Goal: Find contact information: Find contact information

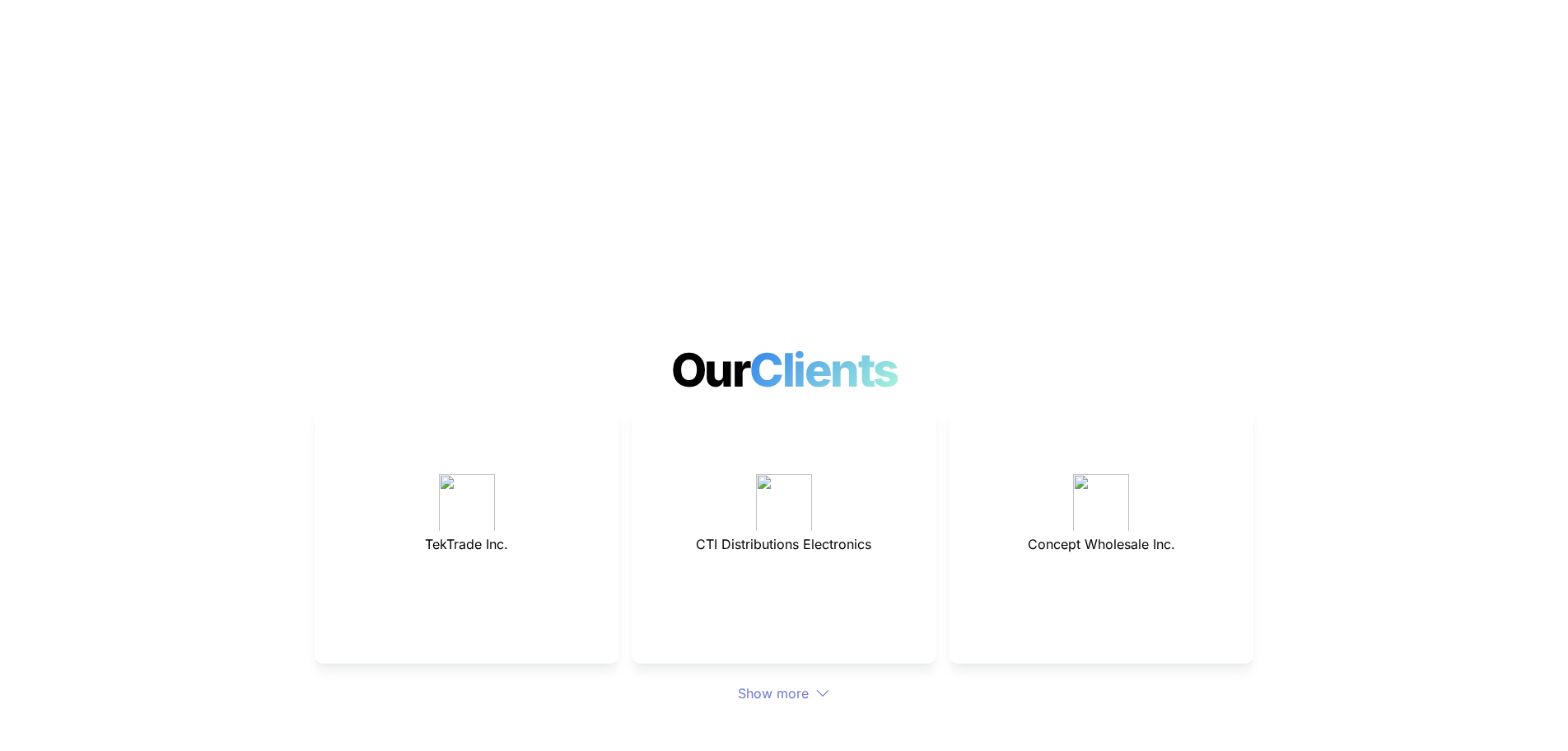
scroll to position [5862, 0]
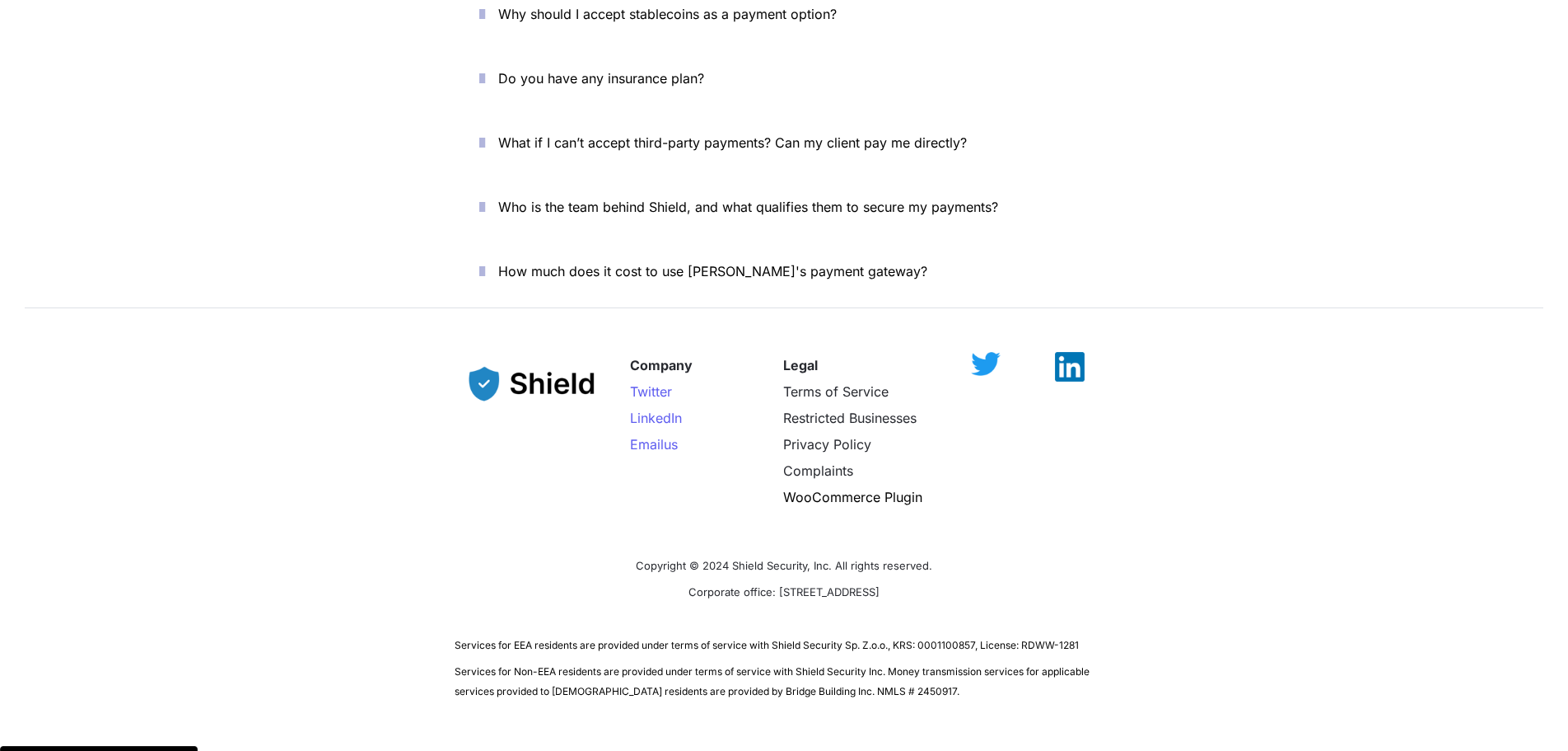
drag, startPoint x: 232, startPoint y: 225, endPoint x: 247, endPoint y: 456, distance: 231.5
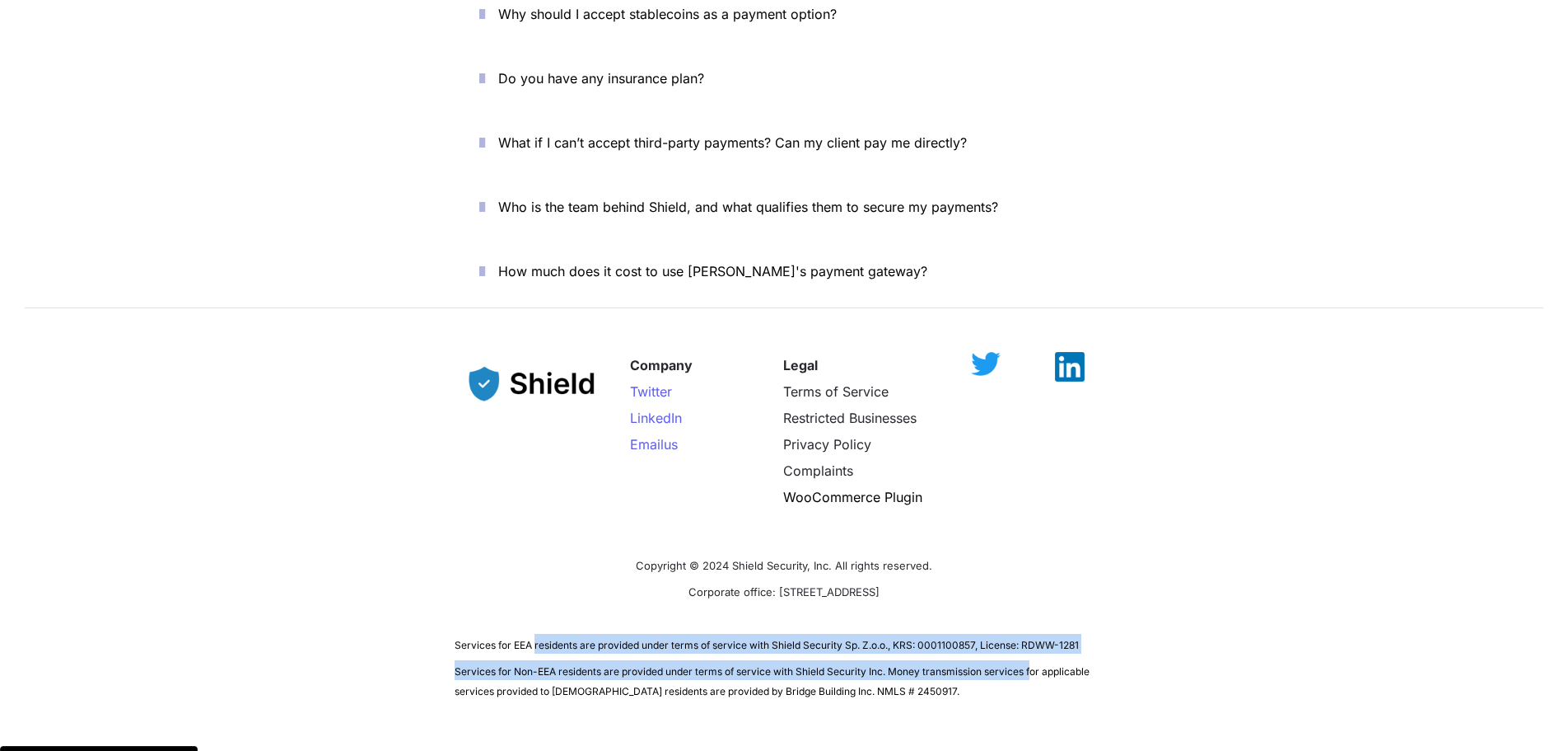
drag, startPoint x: 536, startPoint y: 589, endPoint x: 1032, endPoint y: 605, distance: 496.3
click at [1032, 605] on div "Company Twitter LinkedIn Email us Legal Terms of Service Restricted Businesses …" at bounding box center [784, 520] width 1568 height 401
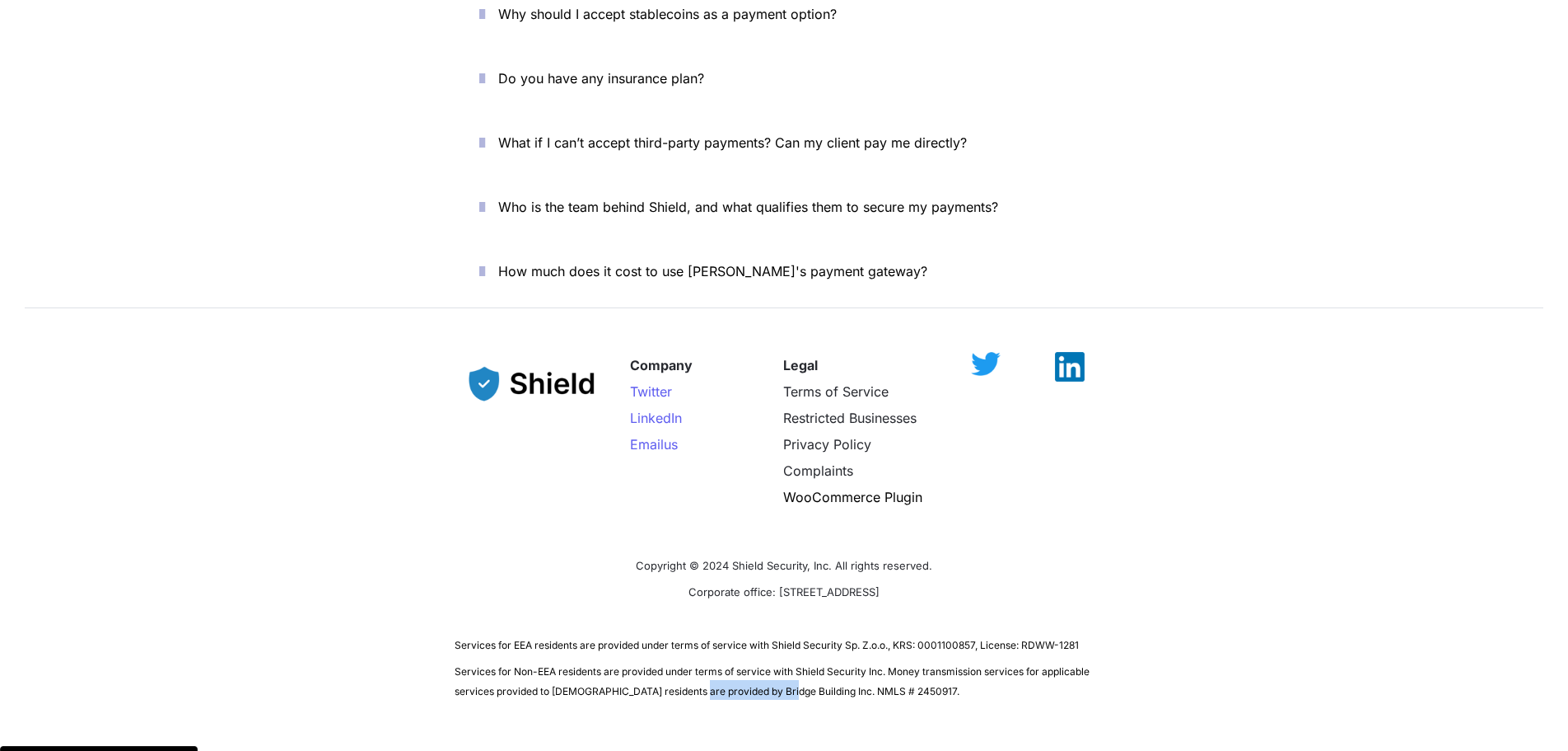
drag, startPoint x: 692, startPoint y: 636, endPoint x: 778, endPoint y: 628, distance: 86.4
click at [778, 665] on span "Services for Non-EEA residents are provided under terms of service with Shield …" at bounding box center [773, 681] width 637 height 32
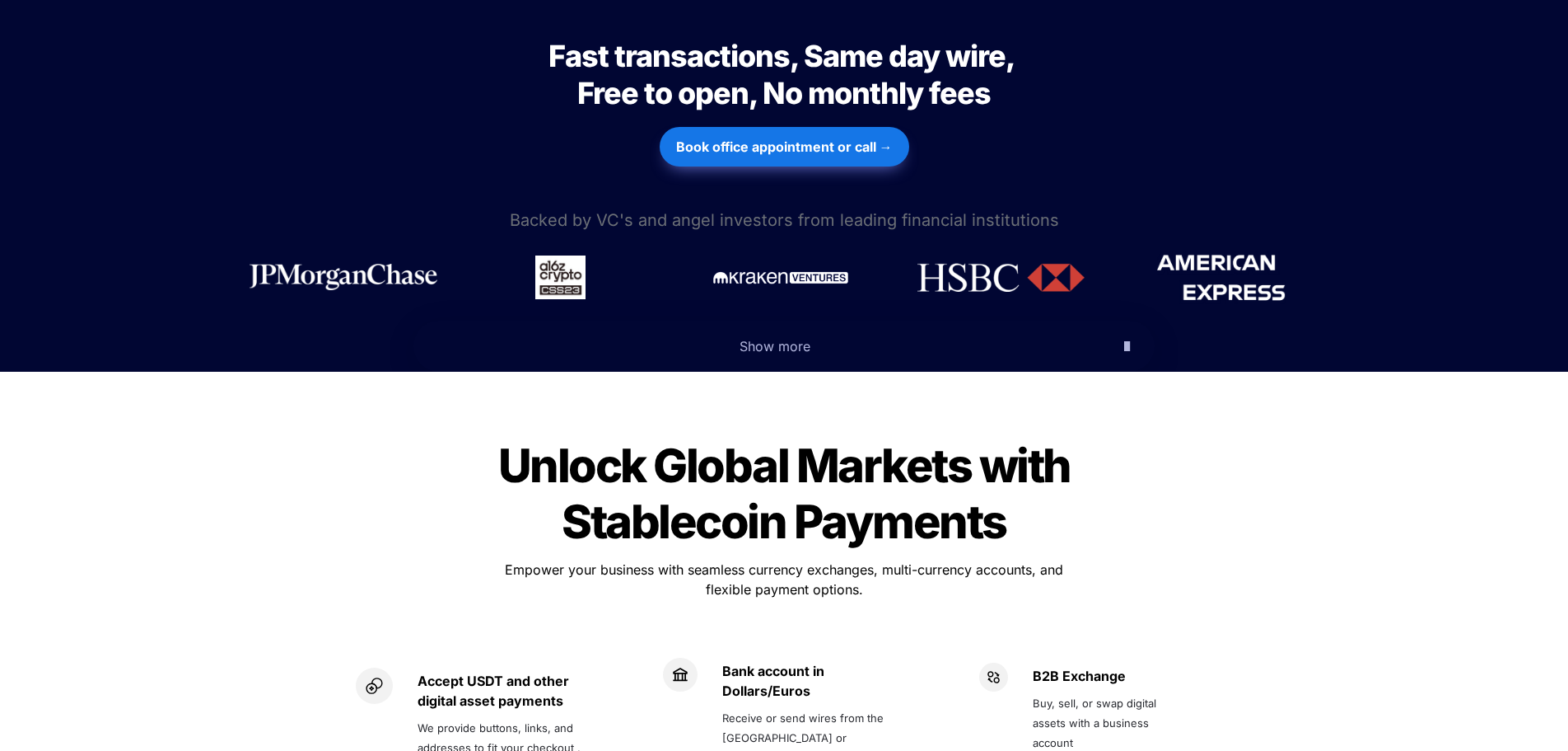
scroll to position [0, 0]
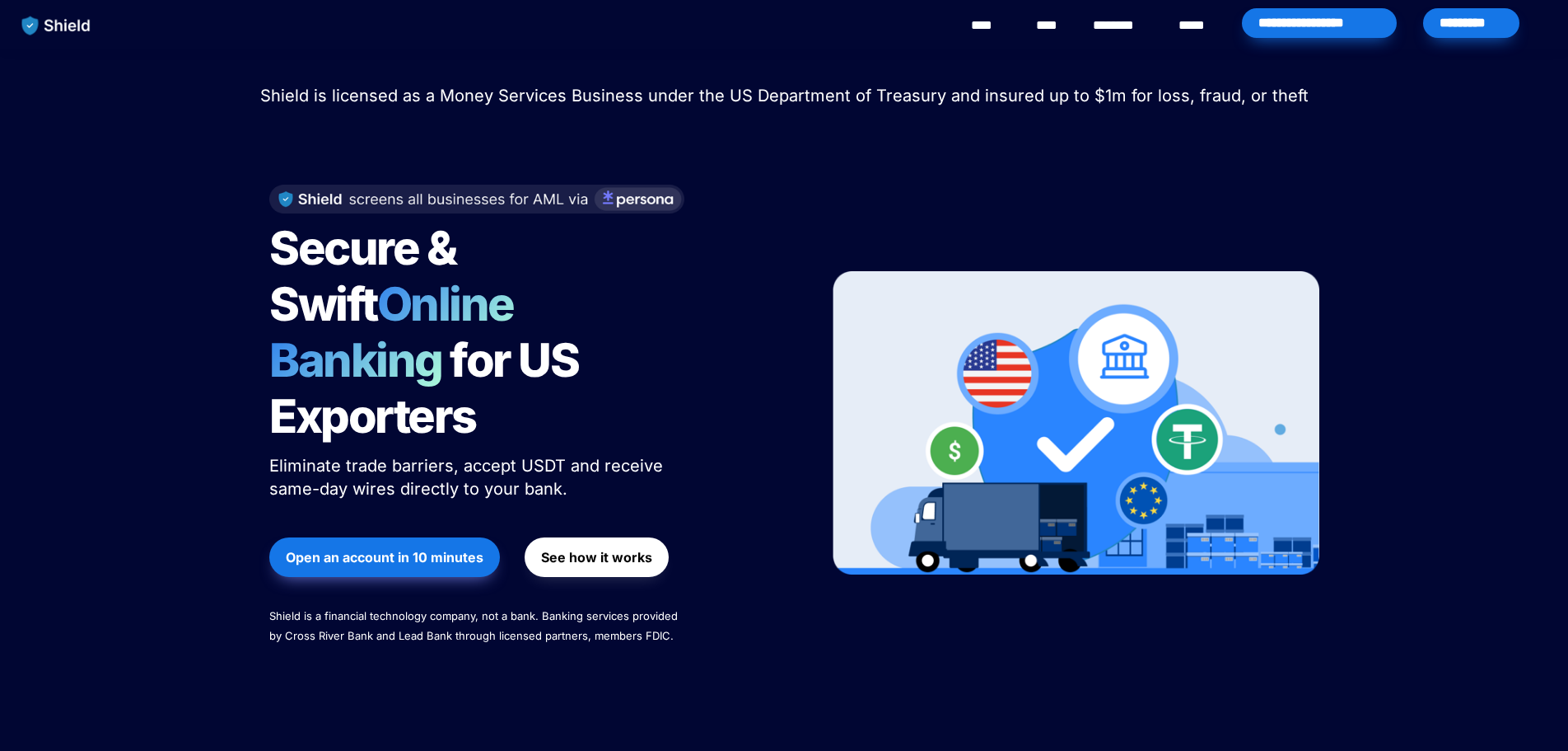
drag, startPoint x: 455, startPoint y: 429, endPoint x: 446, endPoint y: 258, distance: 171.2
drag, startPoint x: 291, startPoint y: 91, endPoint x: 516, endPoint y: 98, distance: 225.1
click at [516, 98] on span "Shield is licensed as a Money Services Business under the US Department of Trea…" at bounding box center [784, 96] width 1048 height 20
click at [600, 549] on strong "See how it works" at bounding box center [596, 557] width 111 height 17
drag, startPoint x: 539, startPoint y: 106, endPoint x: 551, endPoint y: 105, distance: 12.0
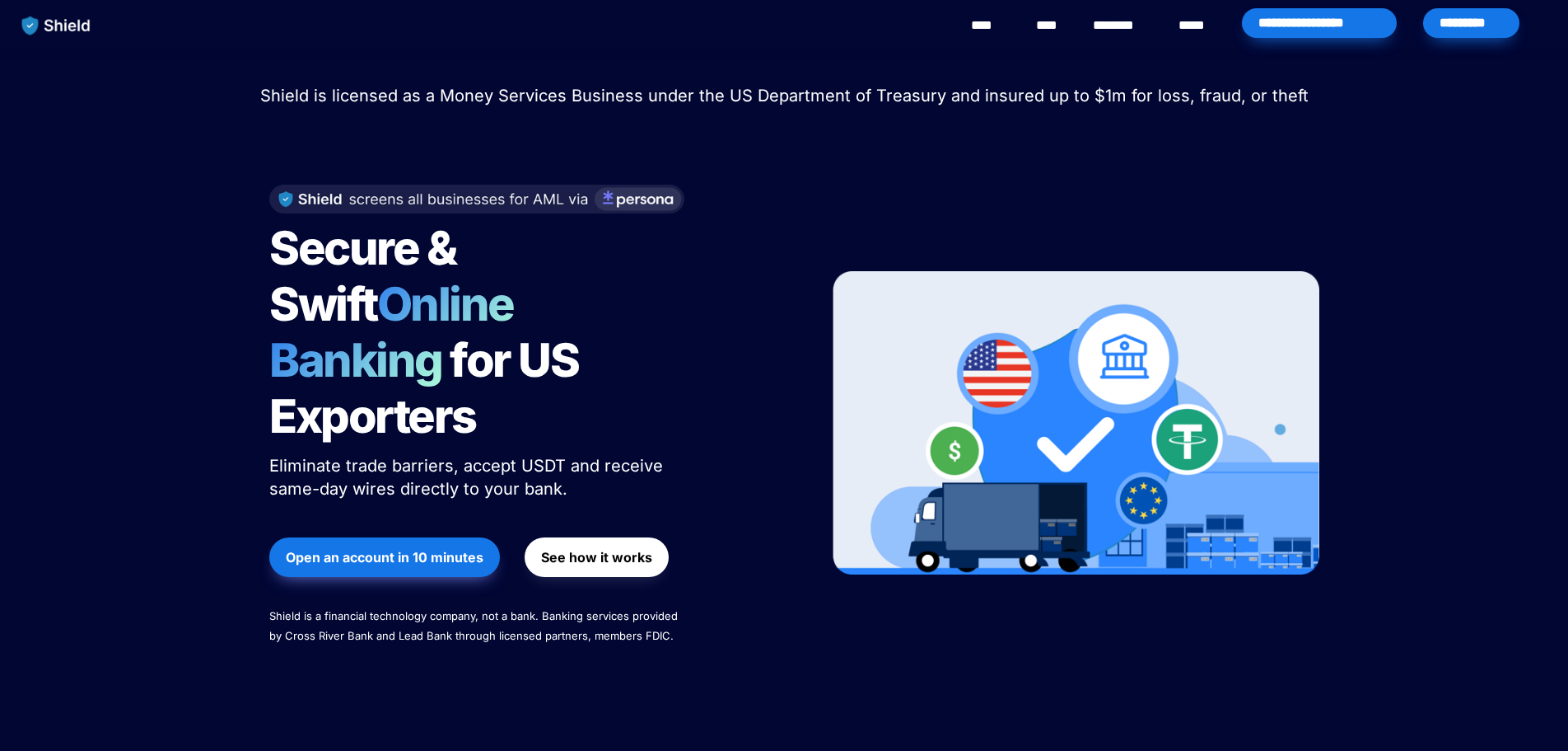
click at [541, 105] on p "Shield is licensed as a Money Services Business under the US Department of Trea…" at bounding box center [784, 96] width 1527 height 30
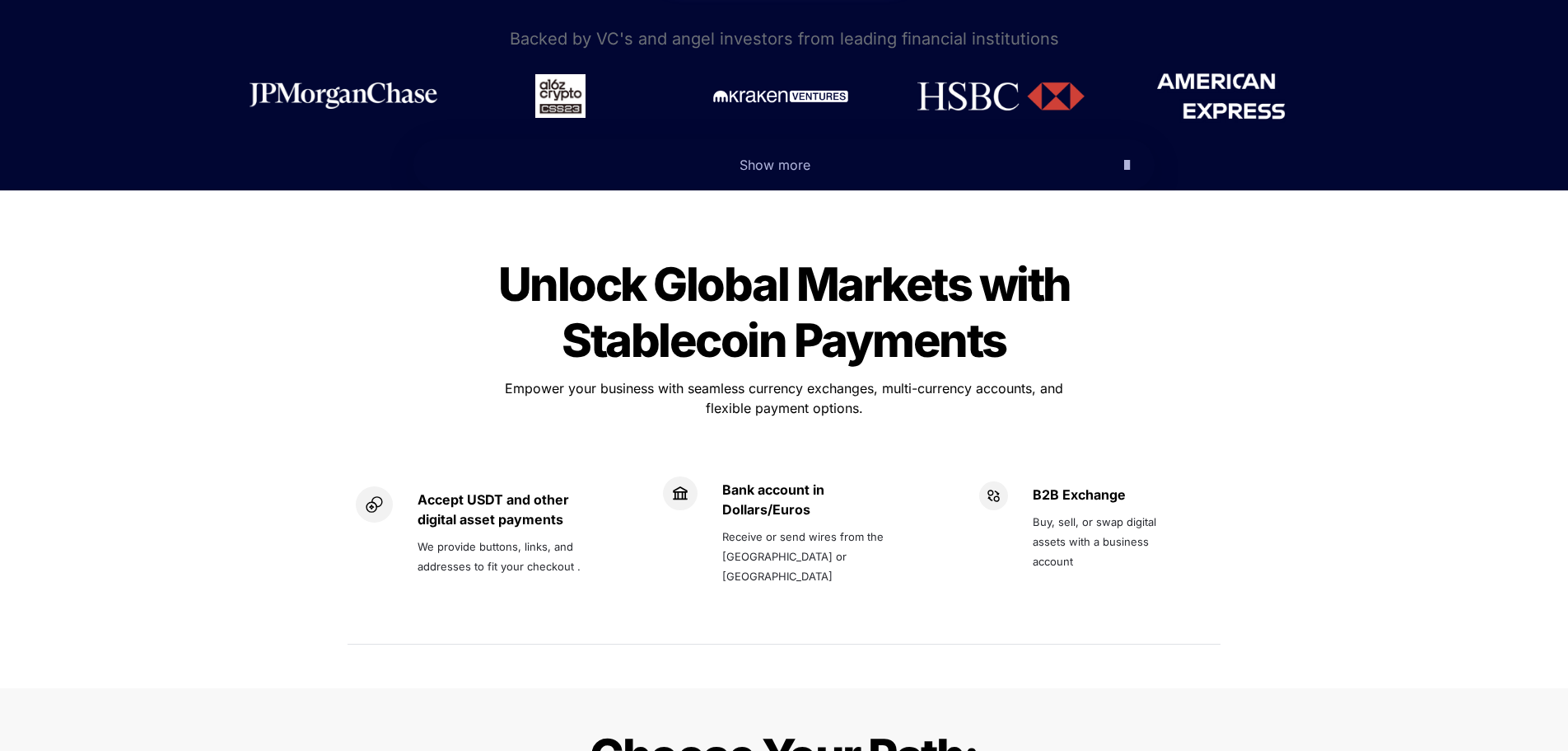
scroll to position [906, 0]
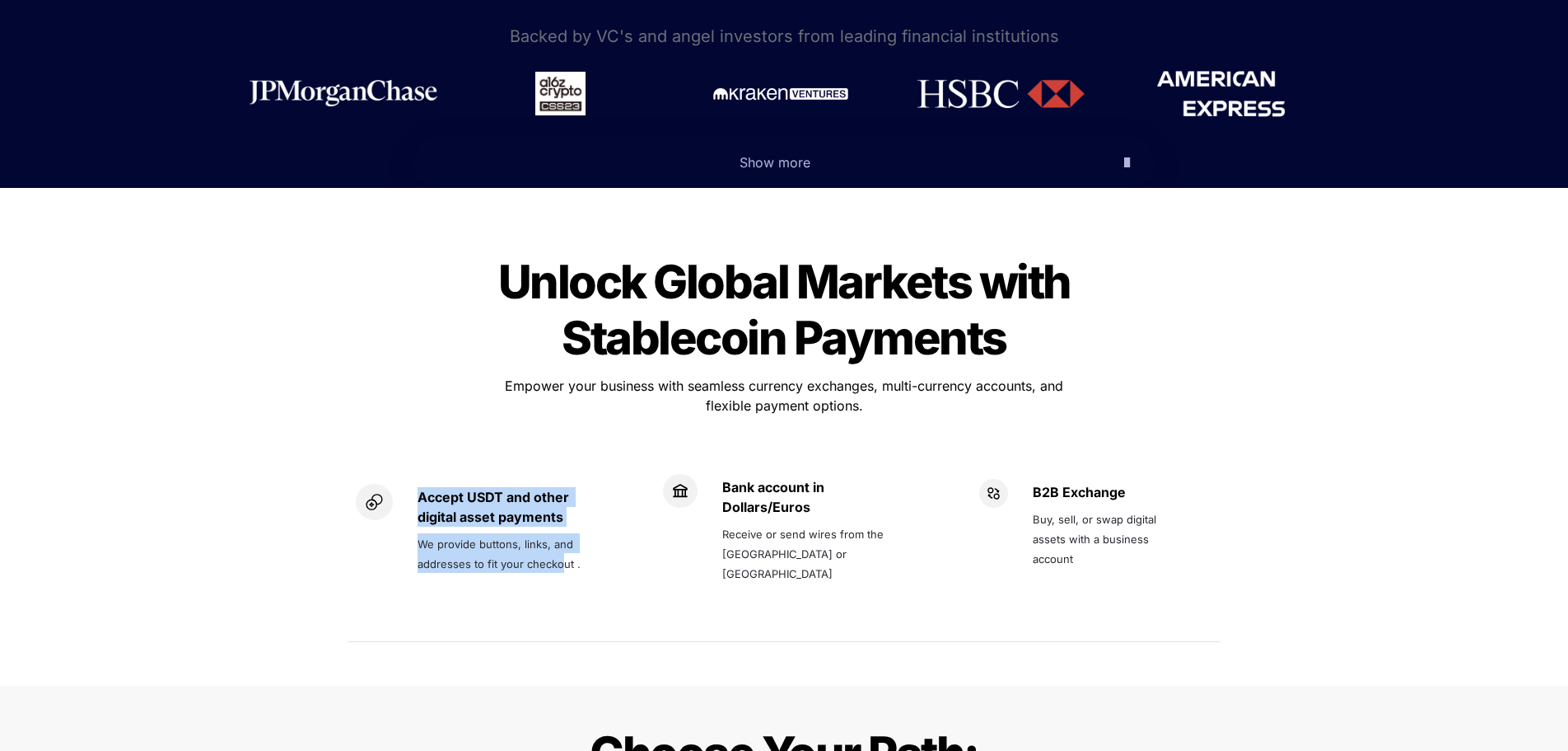
drag, startPoint x: 439, startPoint y: 453, endPoint x: 561, endPoint y: 503, distance: 131.8
click at [561, 503] on div "Accept USDT and other digital asset payments We provide buttons, links, and add…" at bounding box center [514, 529] width 193 height 93
click at [552, 534] on div "Accept USDT and other digital asset payments We provide buttons, links, and add…" at bounding box center [484, 537] width 257 height 109
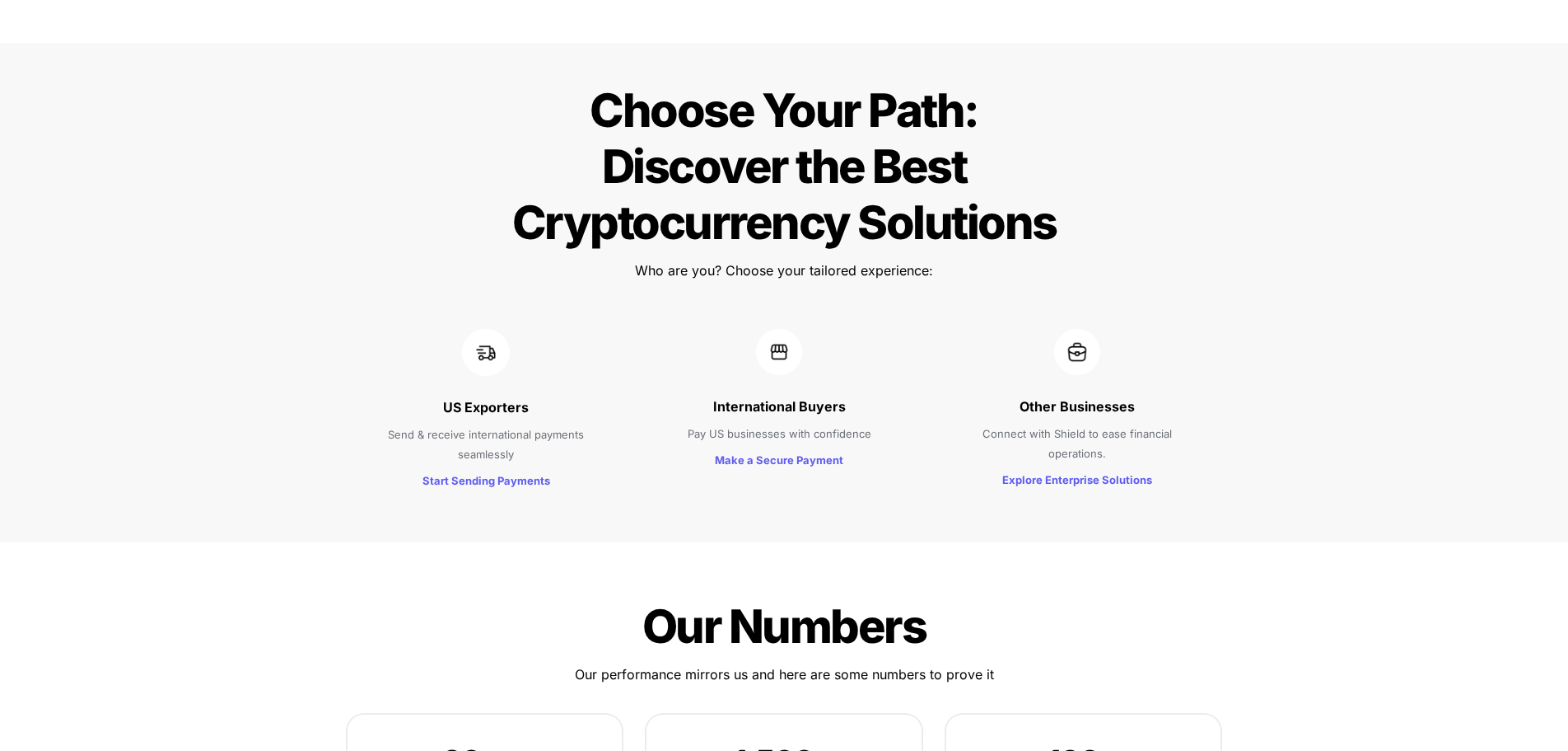
scroll to position [1566, 0]
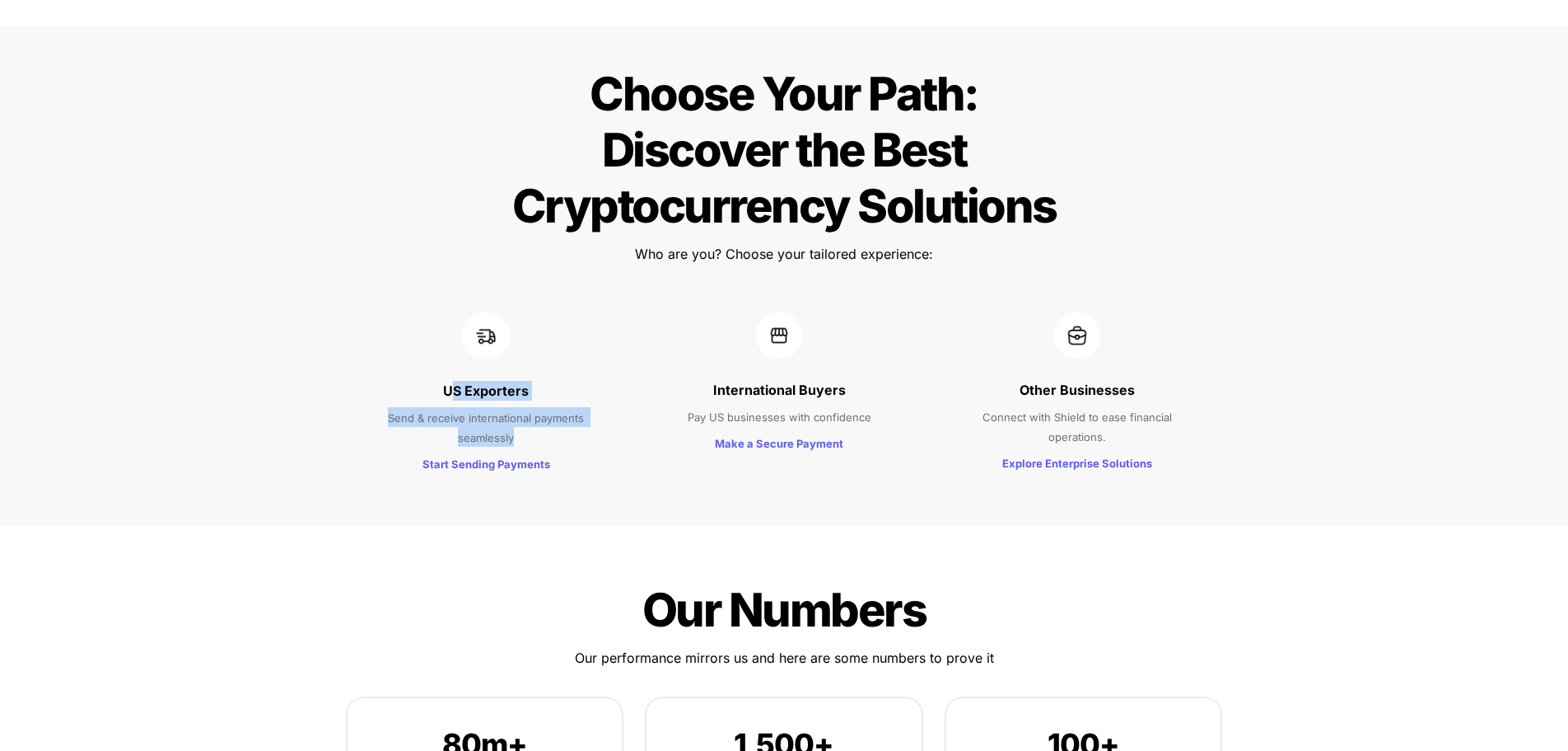
drag, startPoint x: 452, startPoint y: 337, endPoint x: 552, endPoint y: 376, distance: 107.3
click at [550, 374] on div "US Exporters Send & receive international payments seamlessly Start Sending Pay…" at bounding box center [486, 394] width 273 height 197
click at [557, 404] on p "Send & receive international payments seamlessly" at bounding box center [486, 426] width 232 height 46
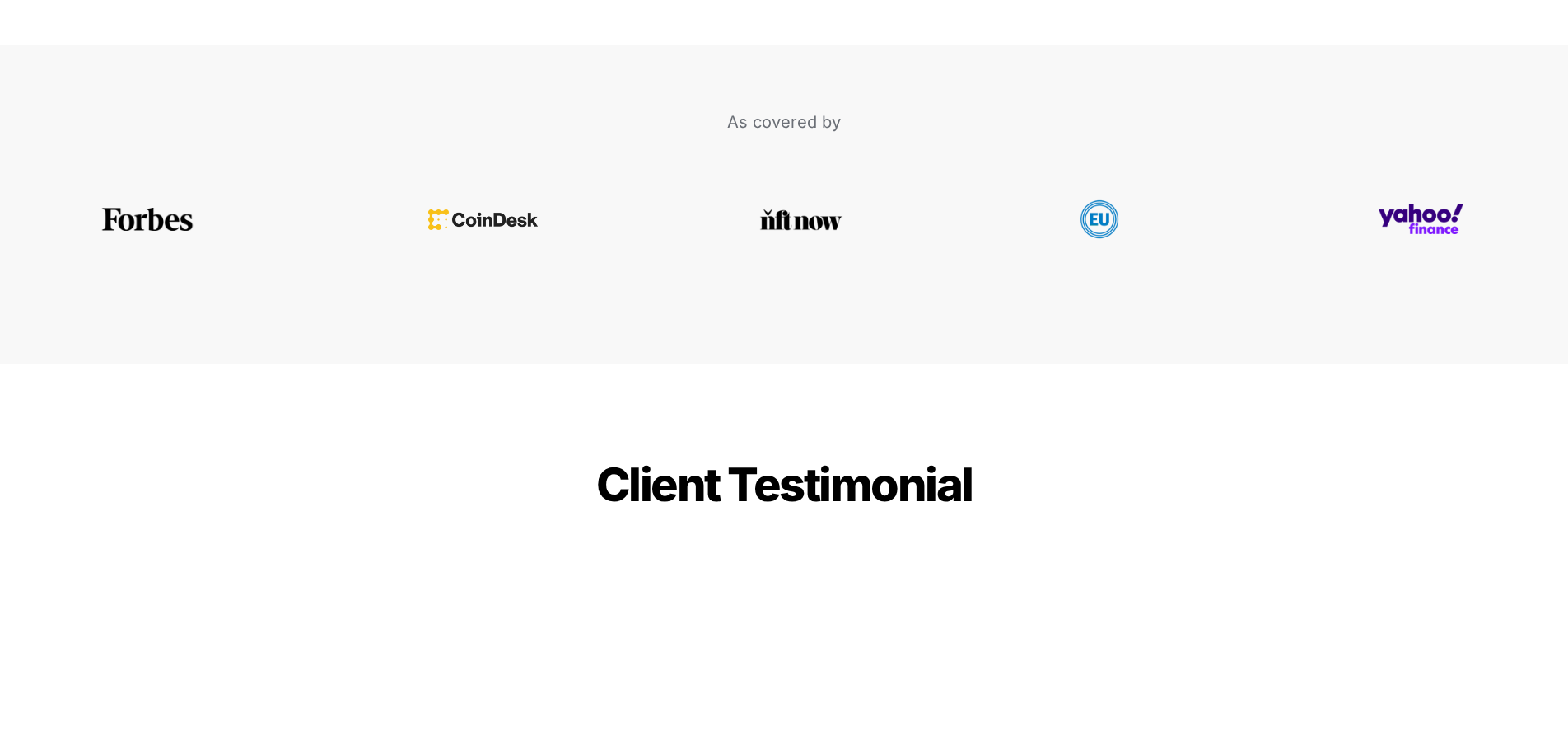
drag, startPoint x: 266, startPoint y: 210, endPoint x: 291, endPoint y: 374, distance: 165.9
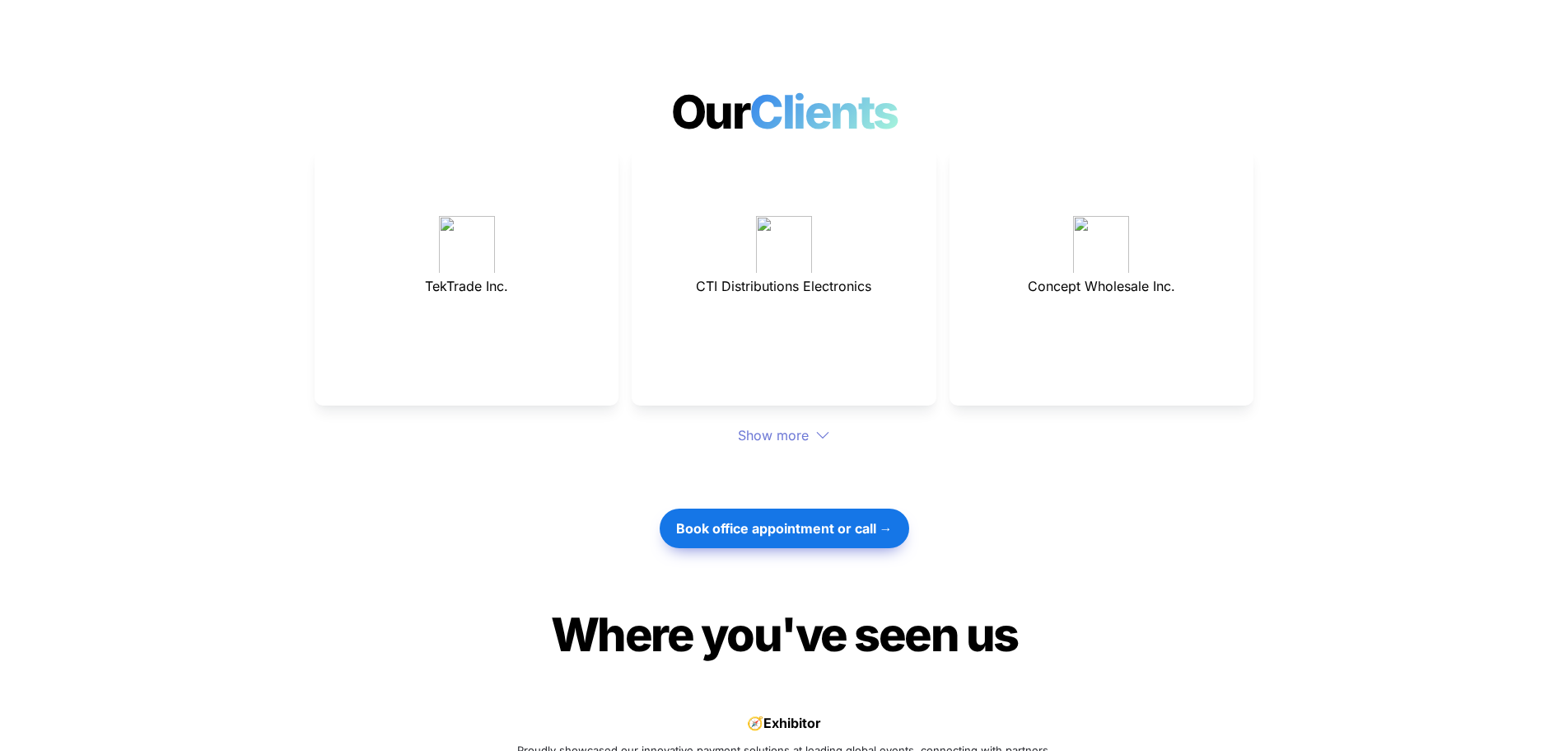
scroll to position [4482, 0]
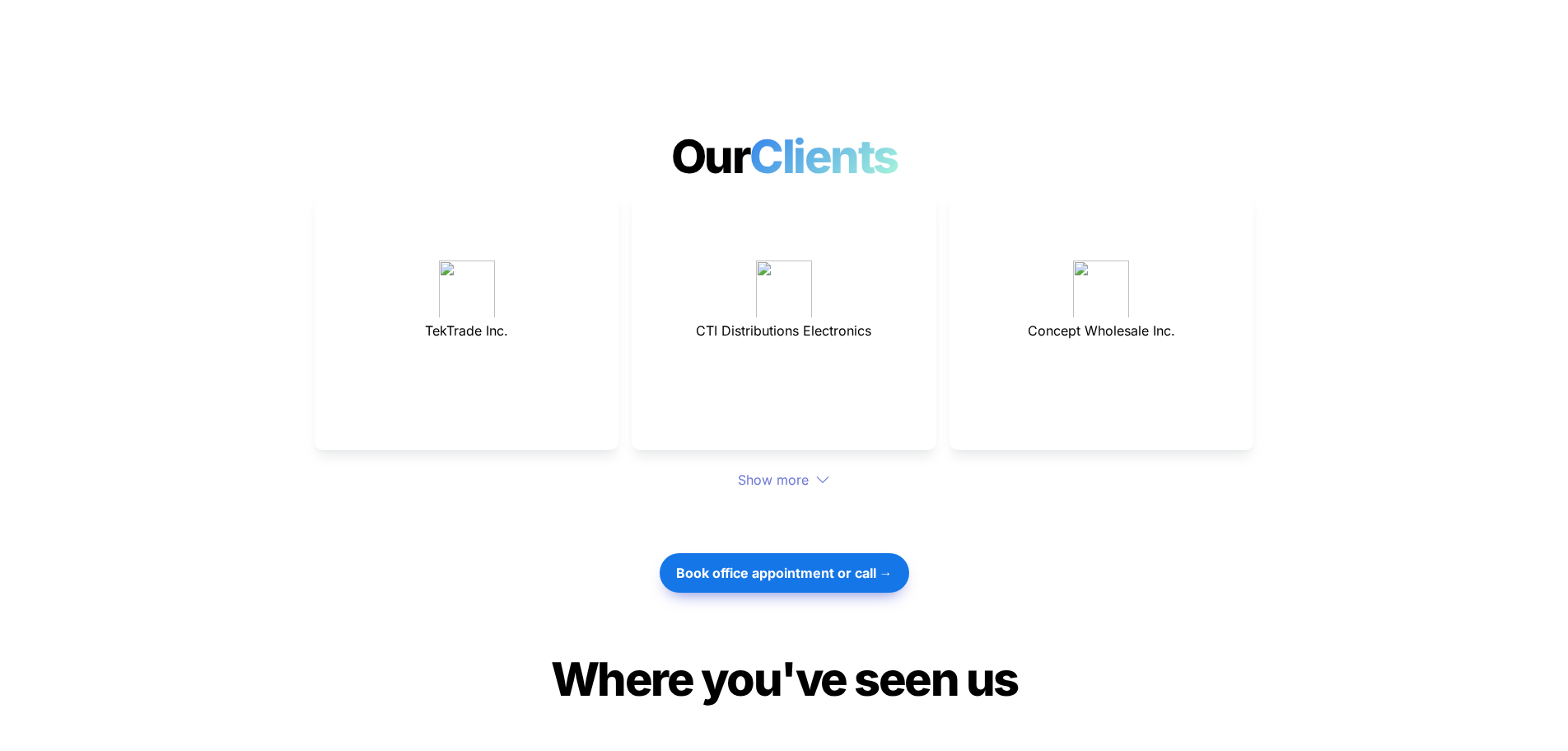
click at [817, 472] on icon at bounding box center [823, 479] width 15 height 15
click at [813, 470] on div "Show more" at bounding box center [784, 479] width 939 height 20
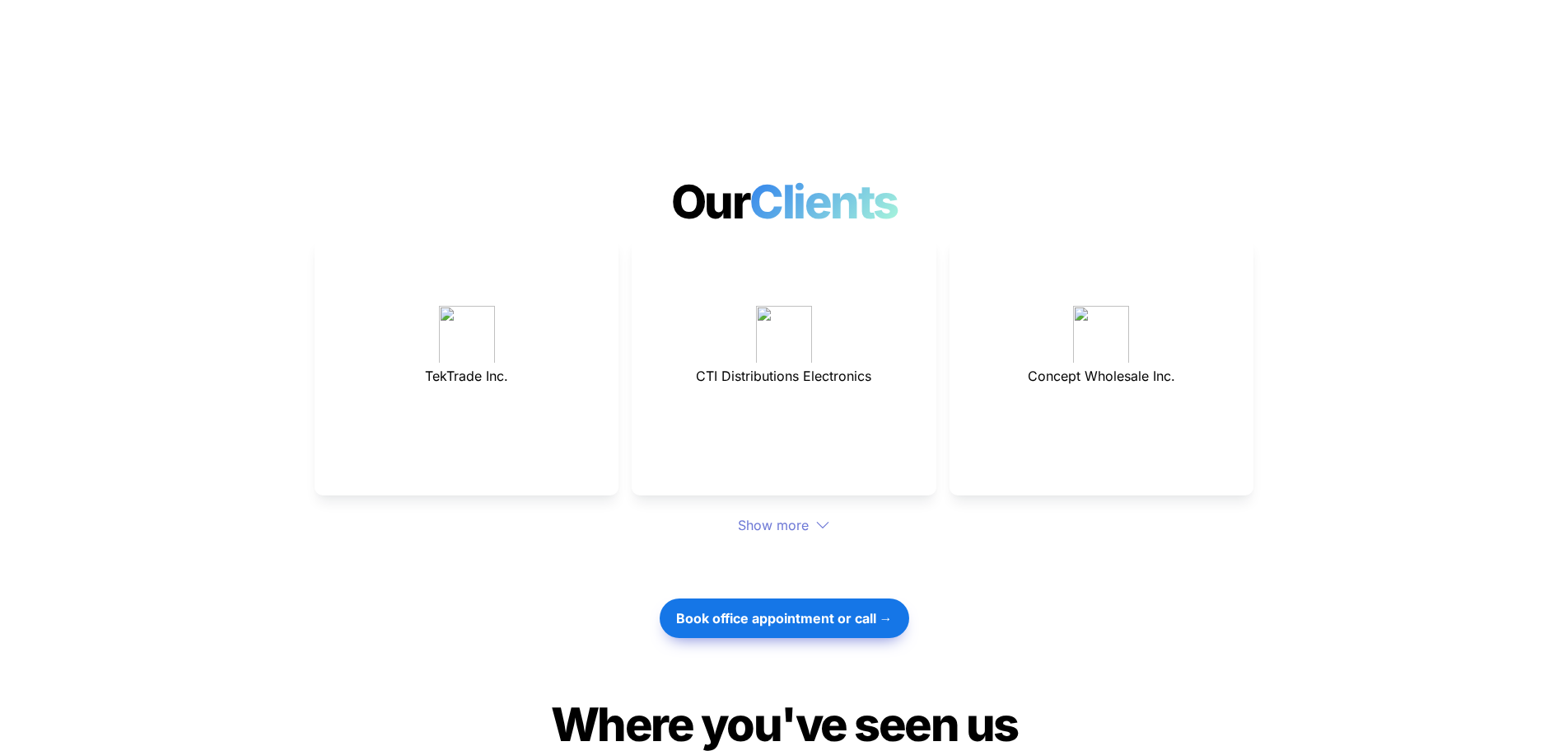
scroll to position [4399, 0]
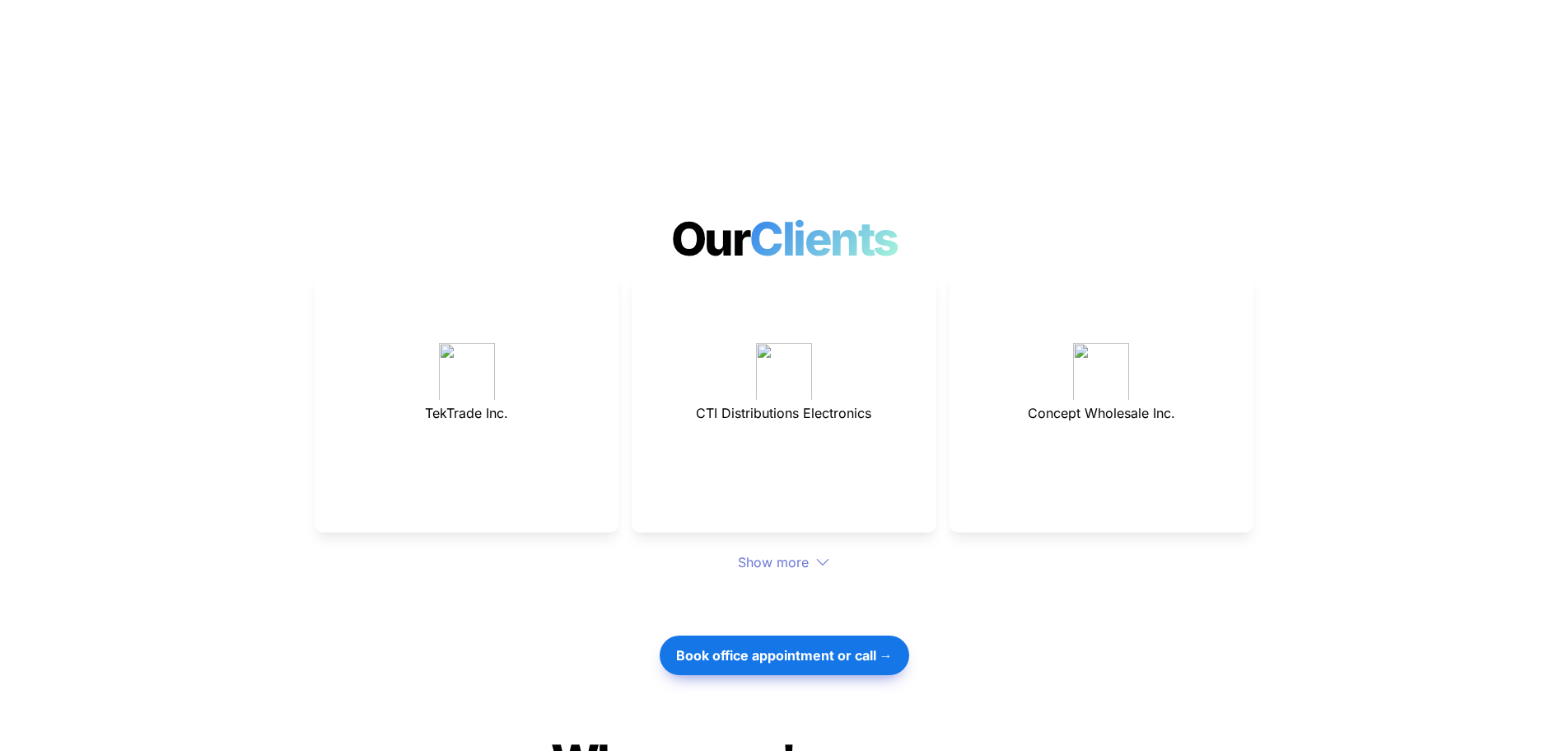
click at [801, 552] on div "Show more" at bounding box center [784, 562] width 939 height 20
click at [830, 647] on strong "Book office appointment or call →" at bounding box center [784, 655] width 216 height 17
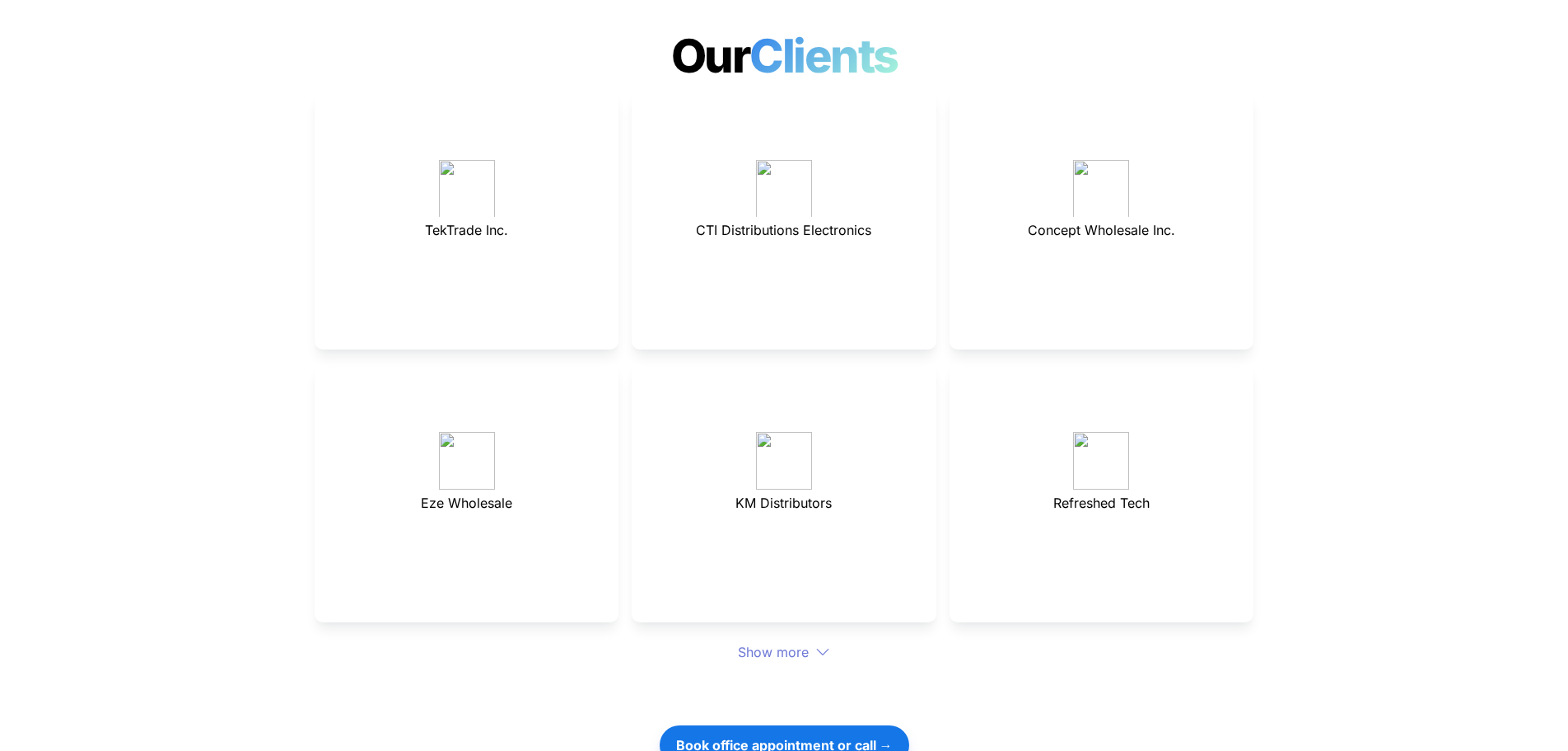
scroll to position [4646, 0]
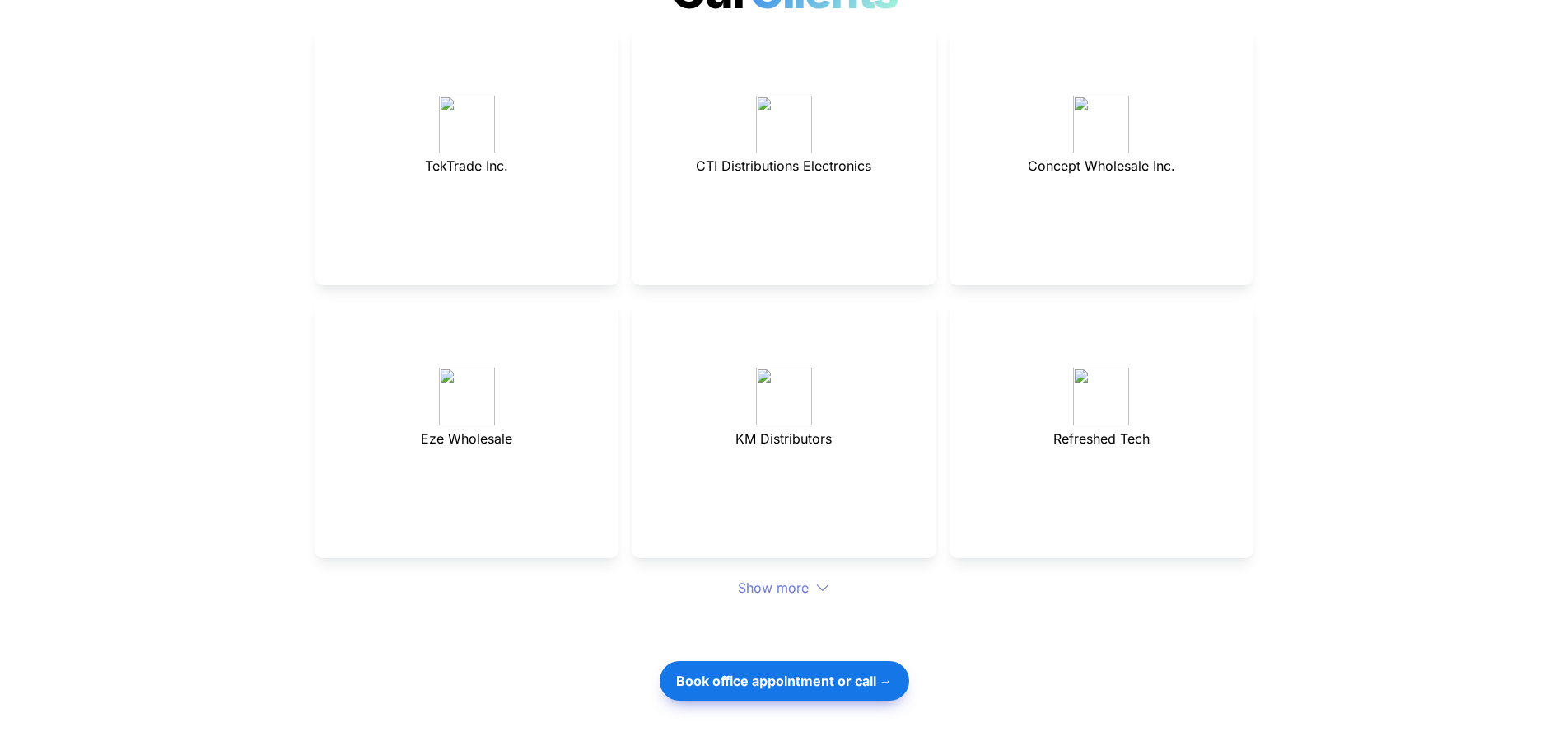
click at [827, 580] on icon at bounding box center [823, 587] width 15 height 15
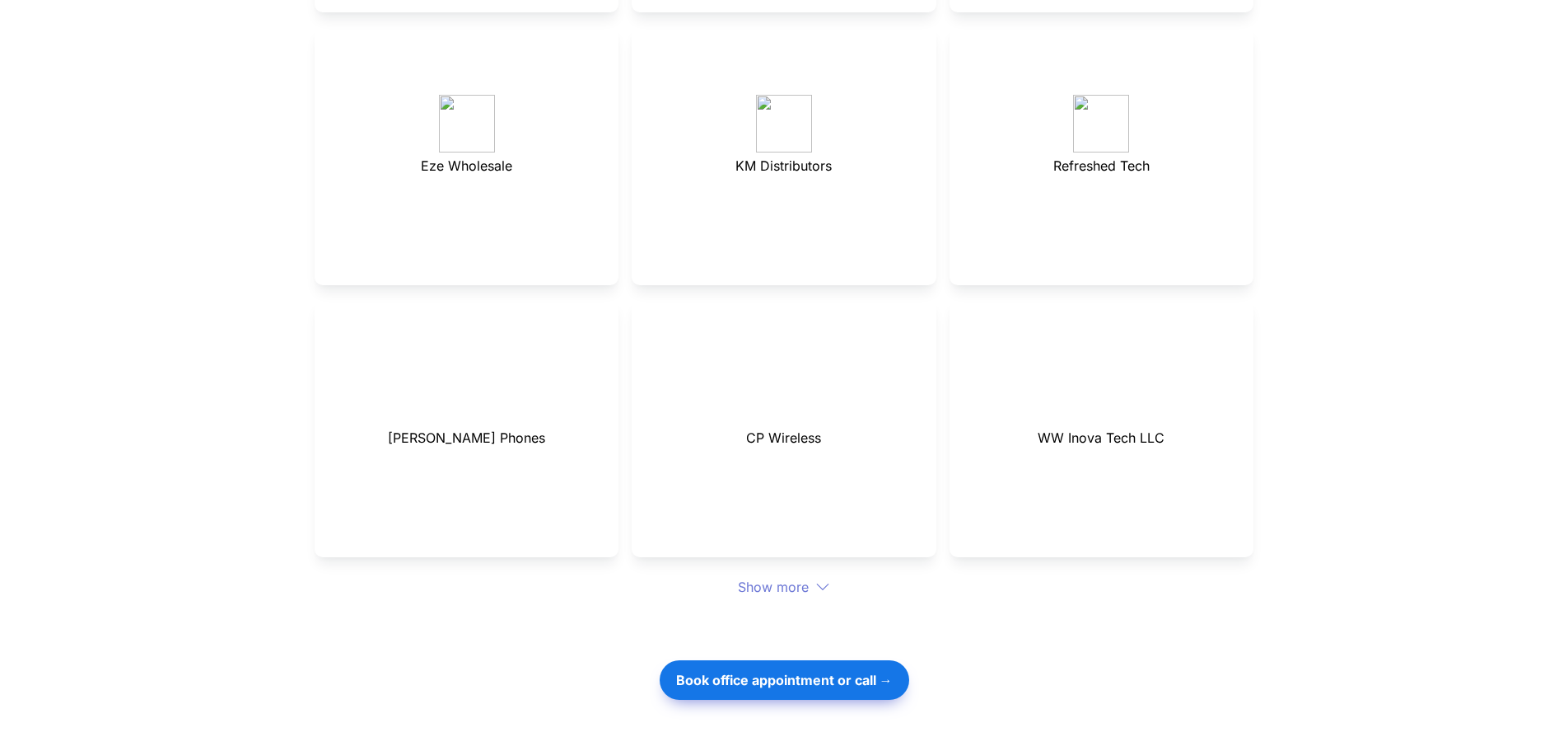
scroll to position [4976, 0]
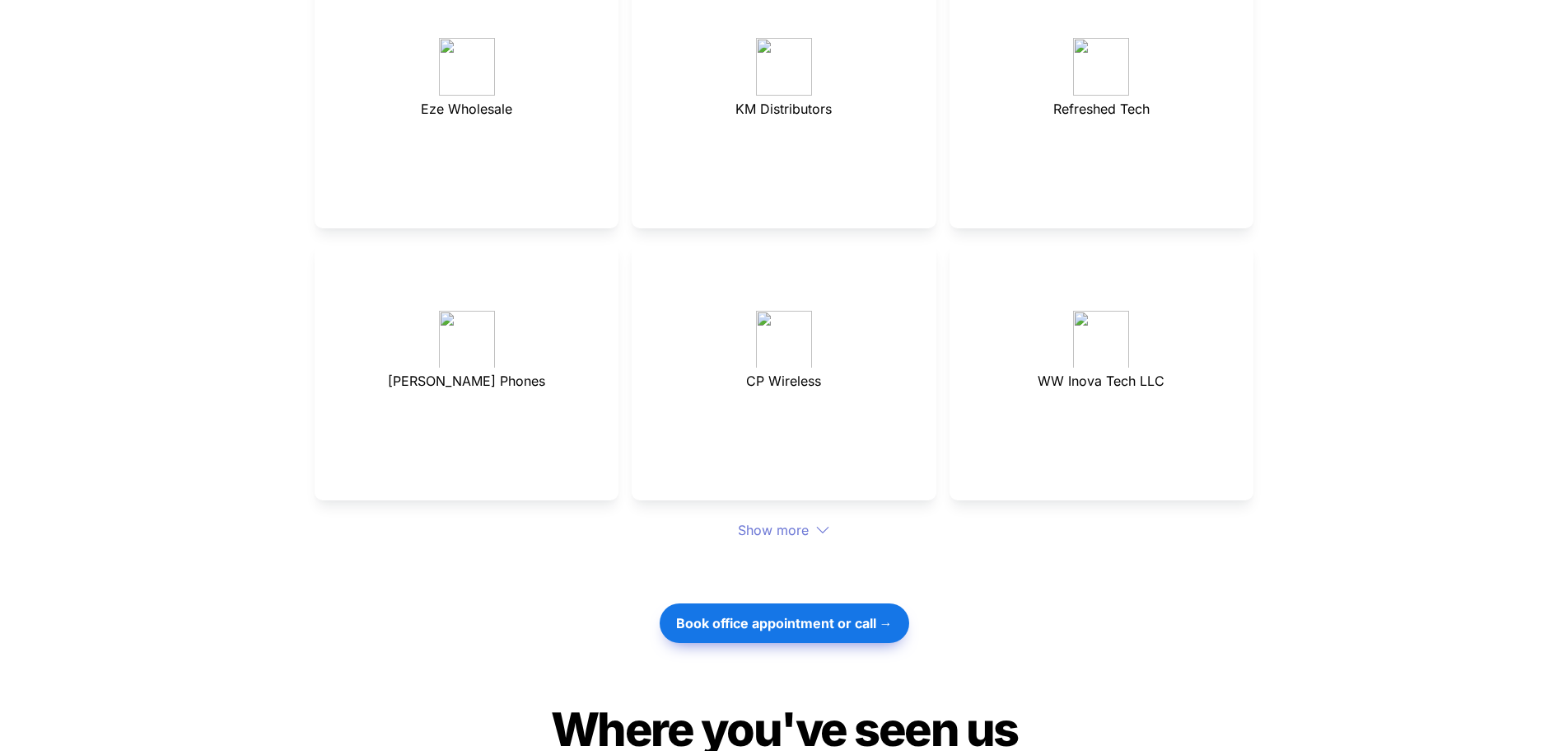
click at [804, 520] on div "Show more" at bounding box center [784, 529] width 939 height 20
click at [817, 523] on icon at bounding box center [823, 530] width 15 height 15
click at [818, 523] on icon at bounding box center [823, 530] width 15 height 15
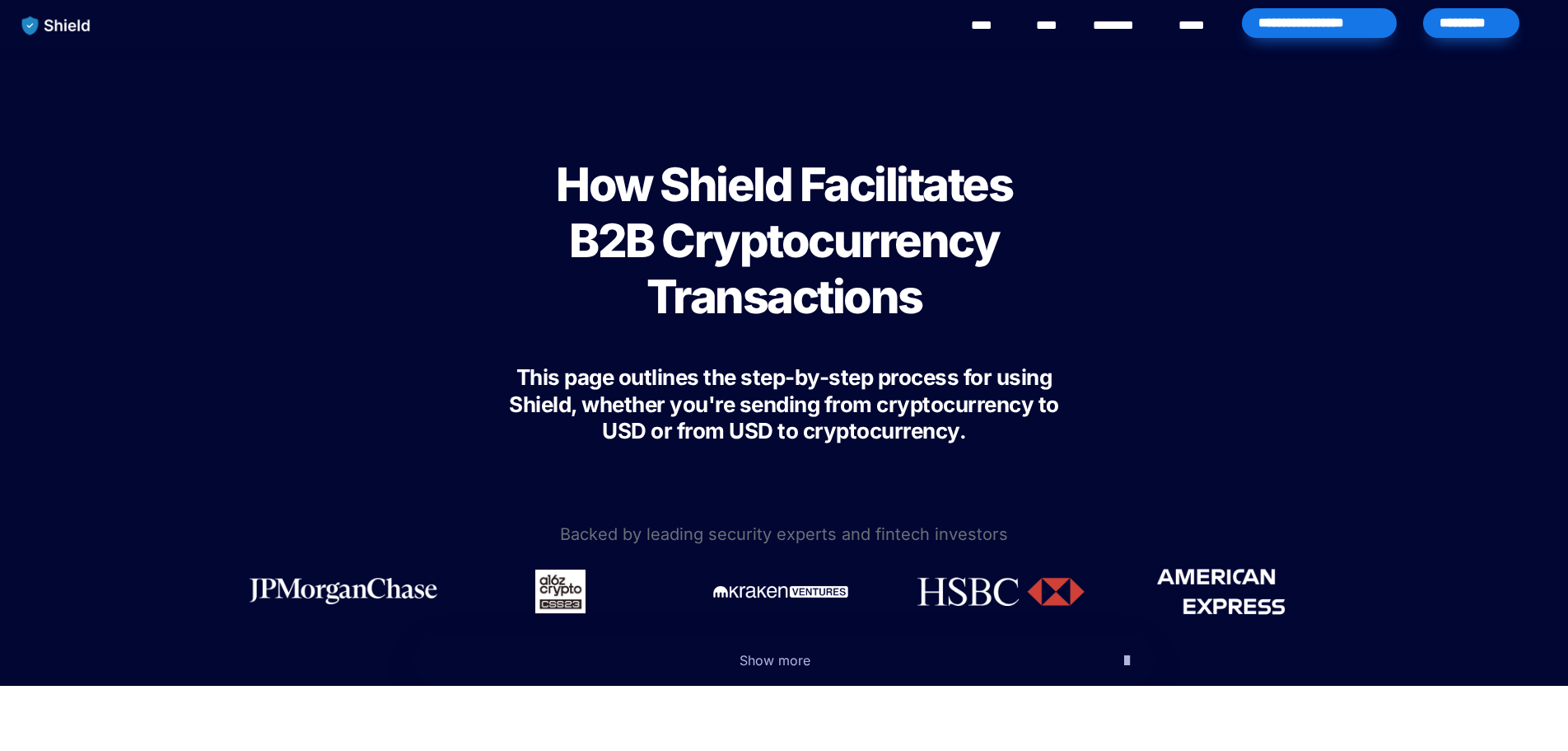
drag, startPoint x: 334, startPoint y: 374, endPoint x: 315, endPoint y: 243, distance: 132.4
click at [1118, 25] on link "********" at bounding box center [1122, 25] width 58 height 20
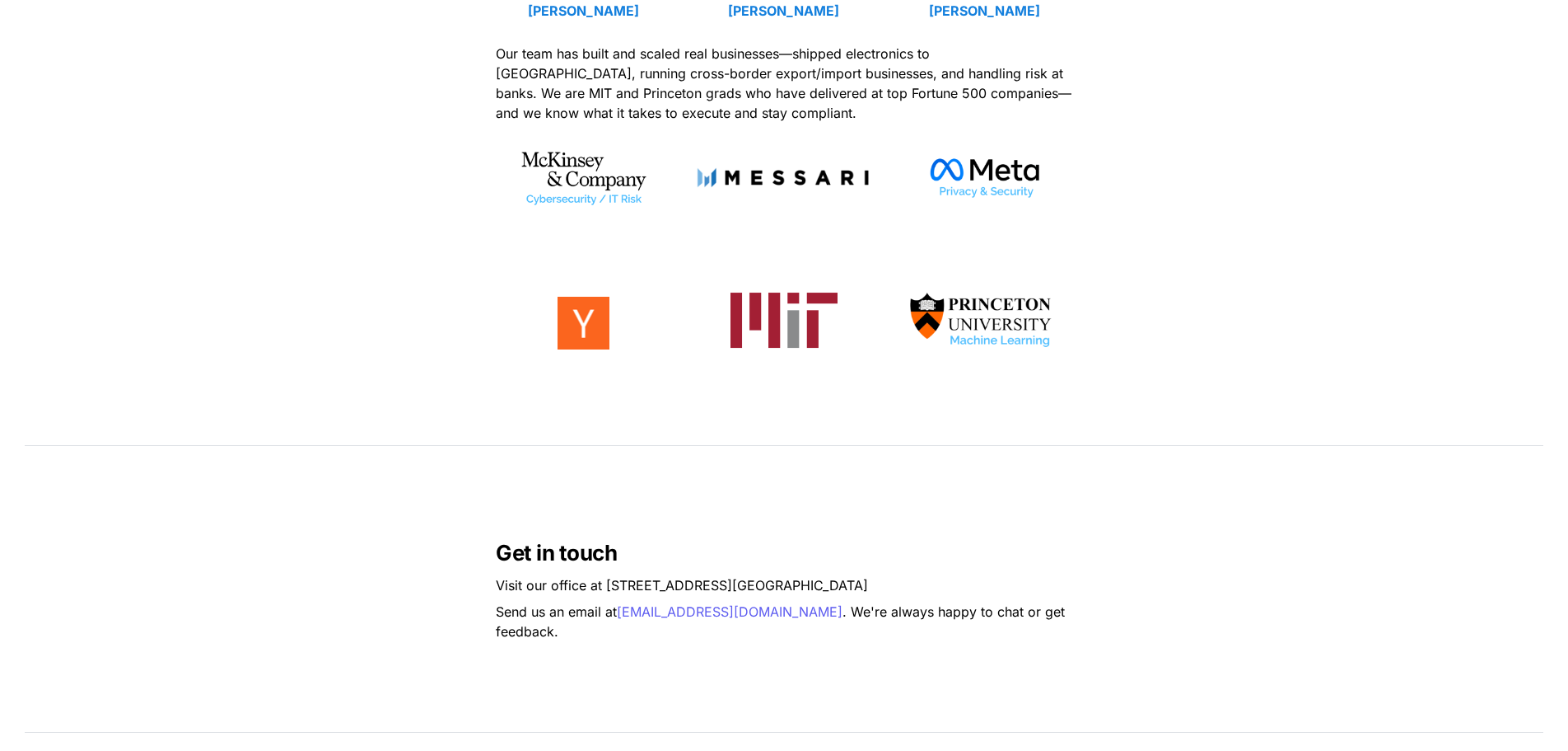
scroll to position [906, 0]
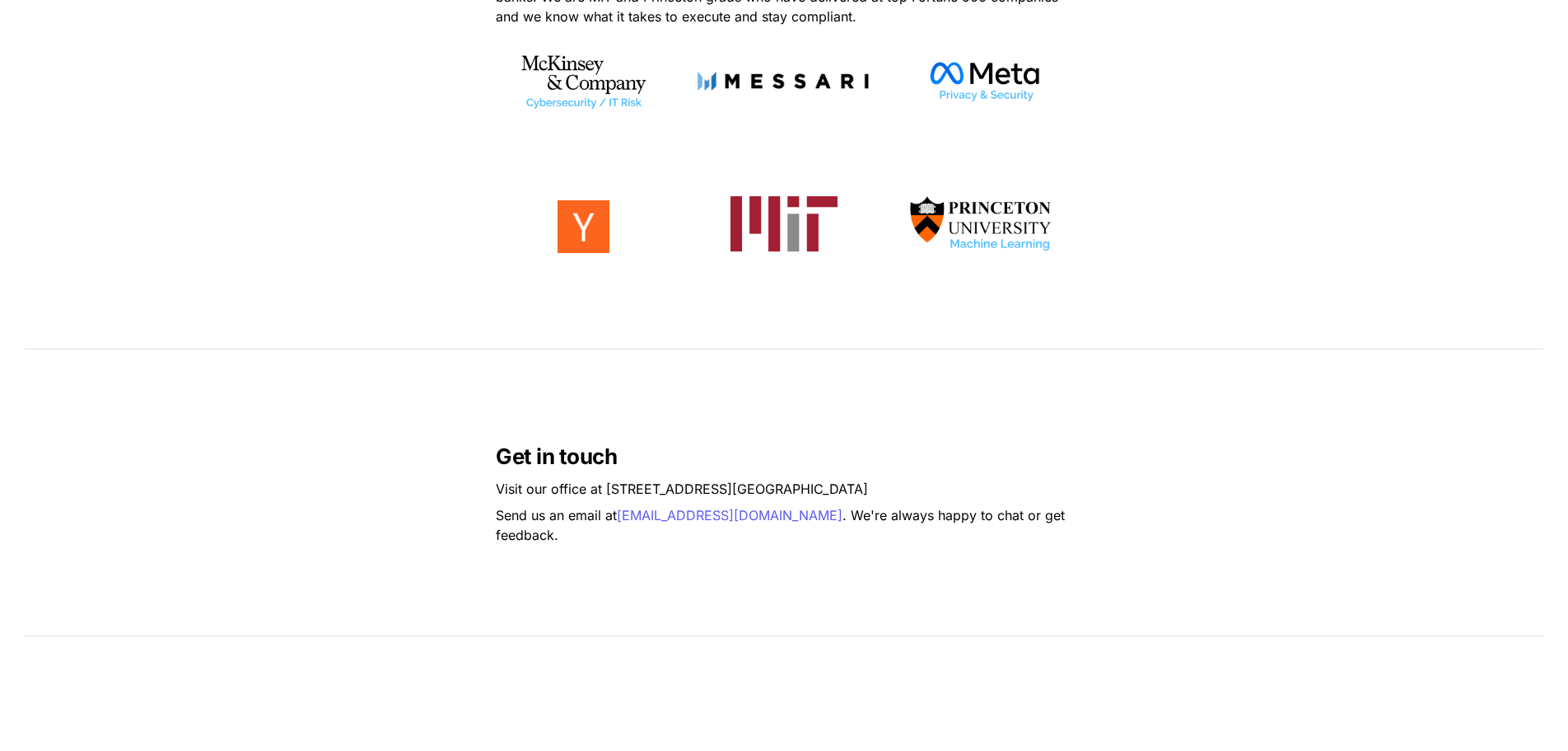
click at [418, 566] on div "Get in touch Visit our office at [STREET_ADDRESS] Send us an email at [EMAIL_AD…" at bounding box center [784, 493] width 1568 height 264
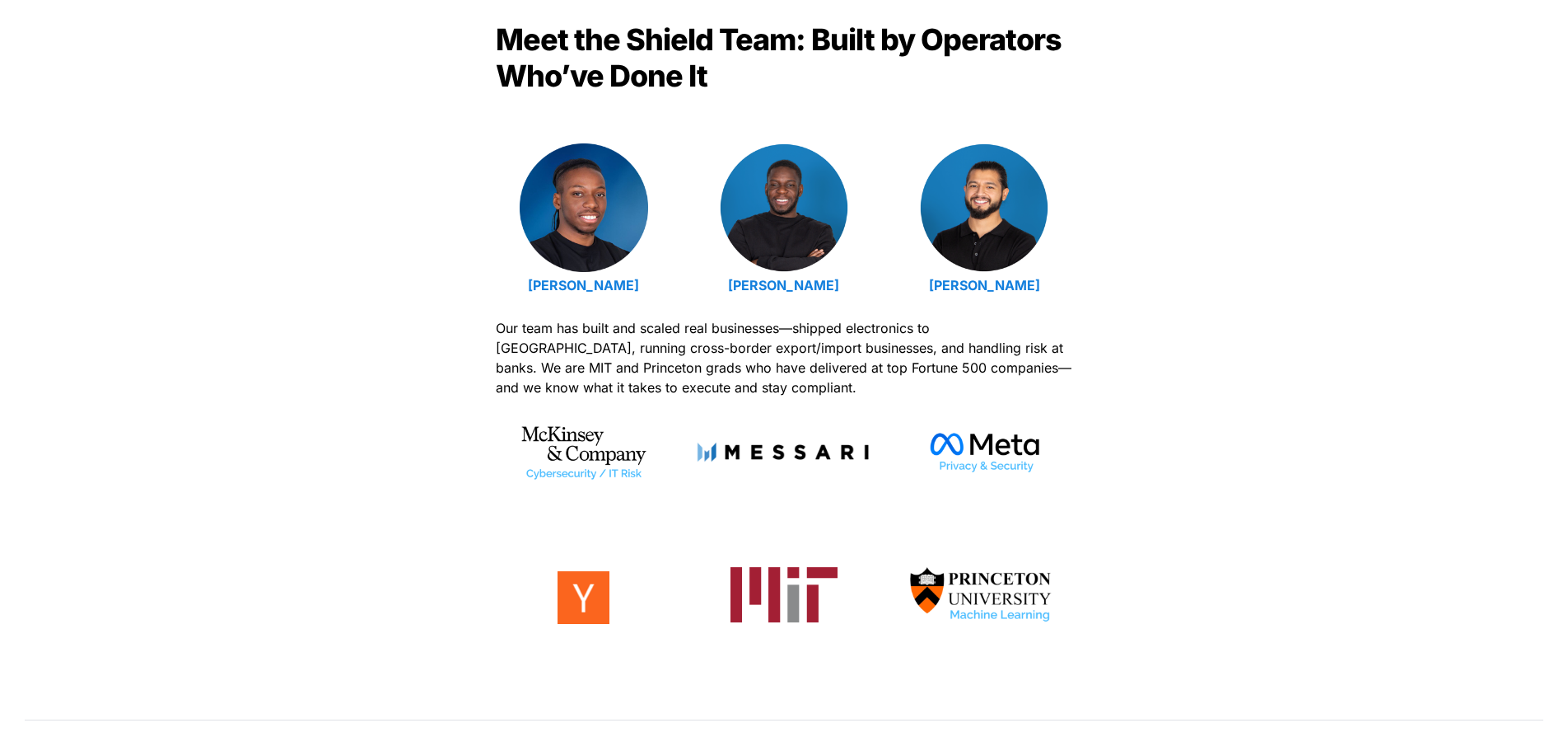
scroll to position [0, 0]
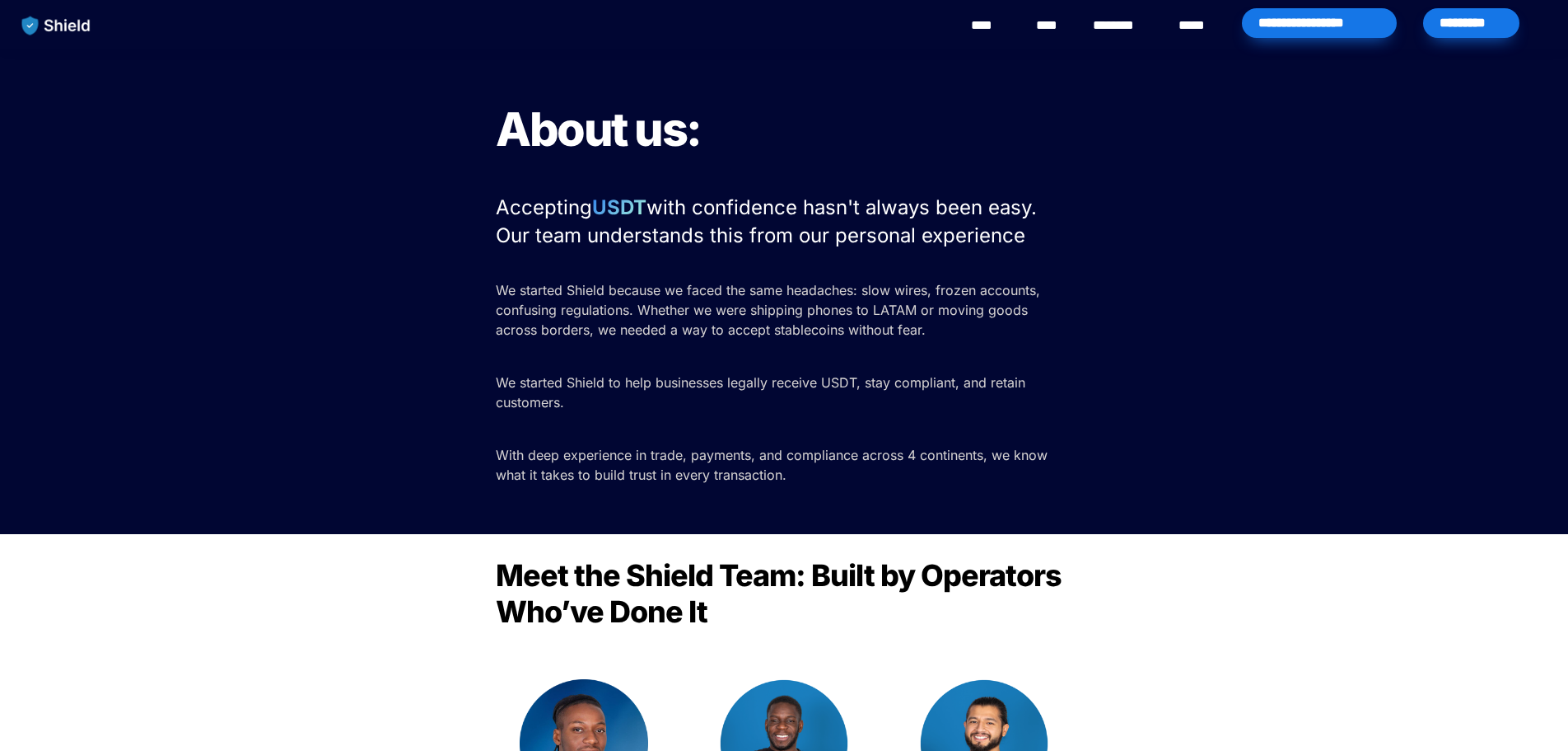
drag, startPoint x: 1225, startPoint y: 432, endPoint x: 1080, endPoint y: 162, distance: 306.5
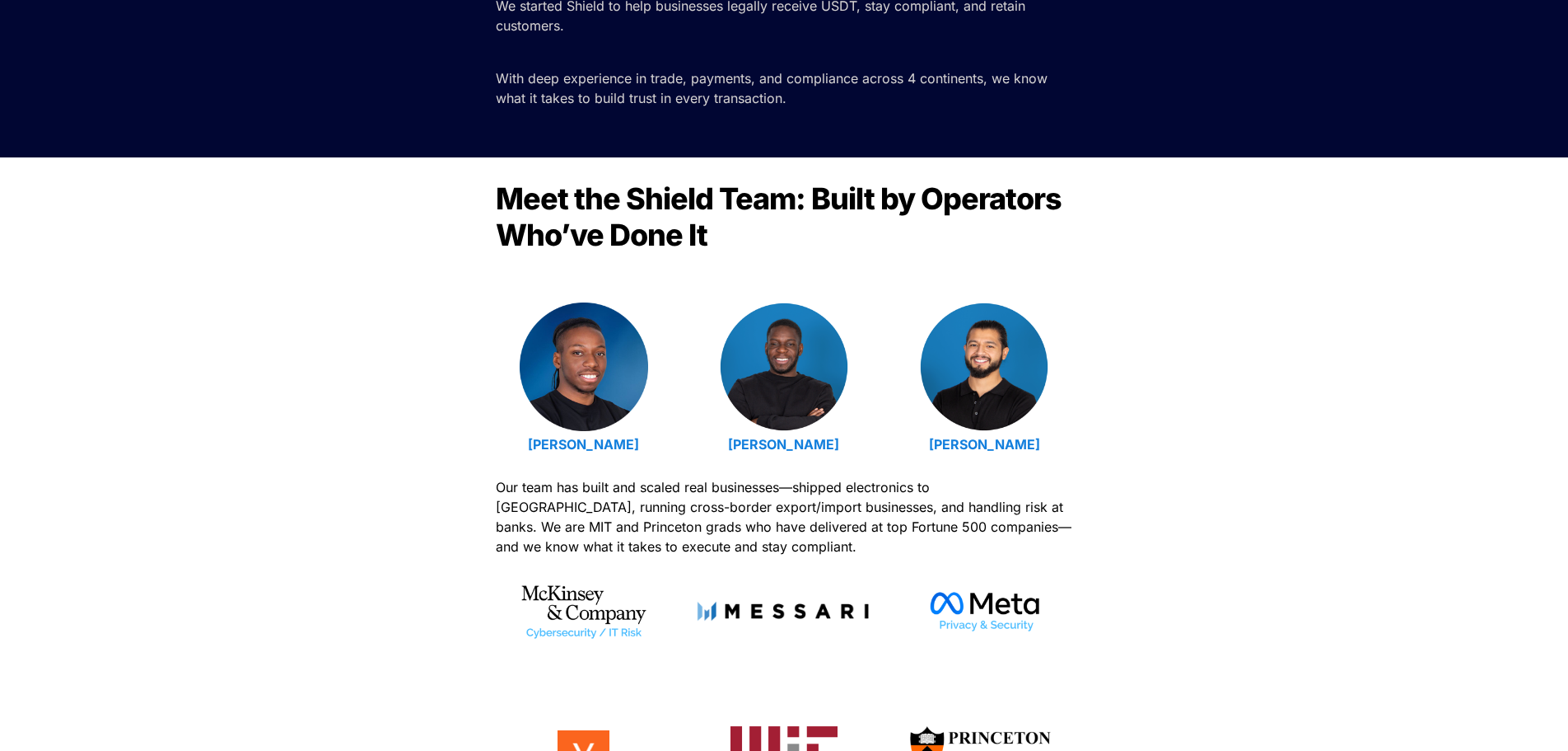
scroll to position [412, 0]
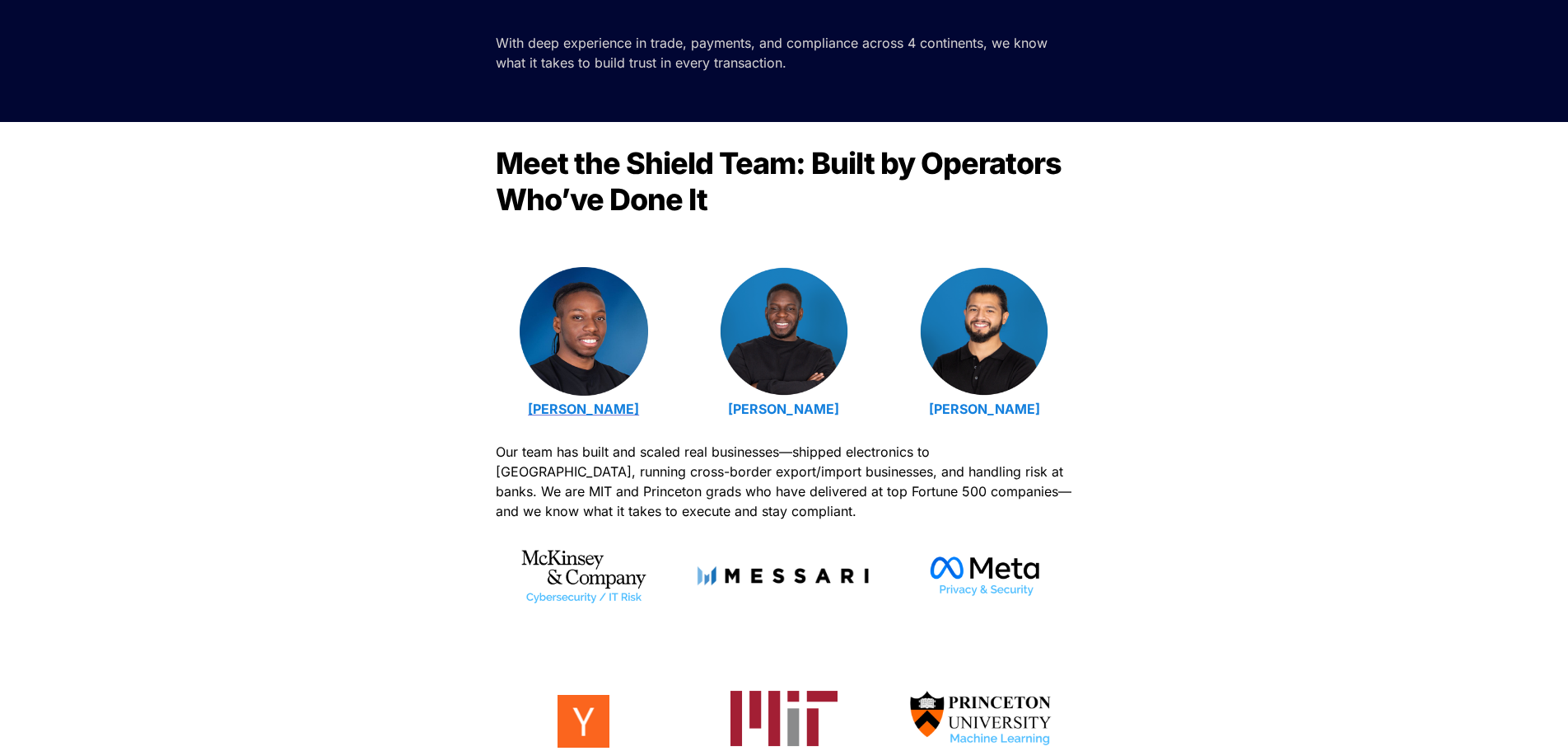
drag, startPoint x: 669, startPoint y: 410, endPoint x: 523, endPoint y: 406, distance: 146.1
click at [523, 406] on p "[PERSON_NAME]" at bounding box center [583, 408] width 175 height 26
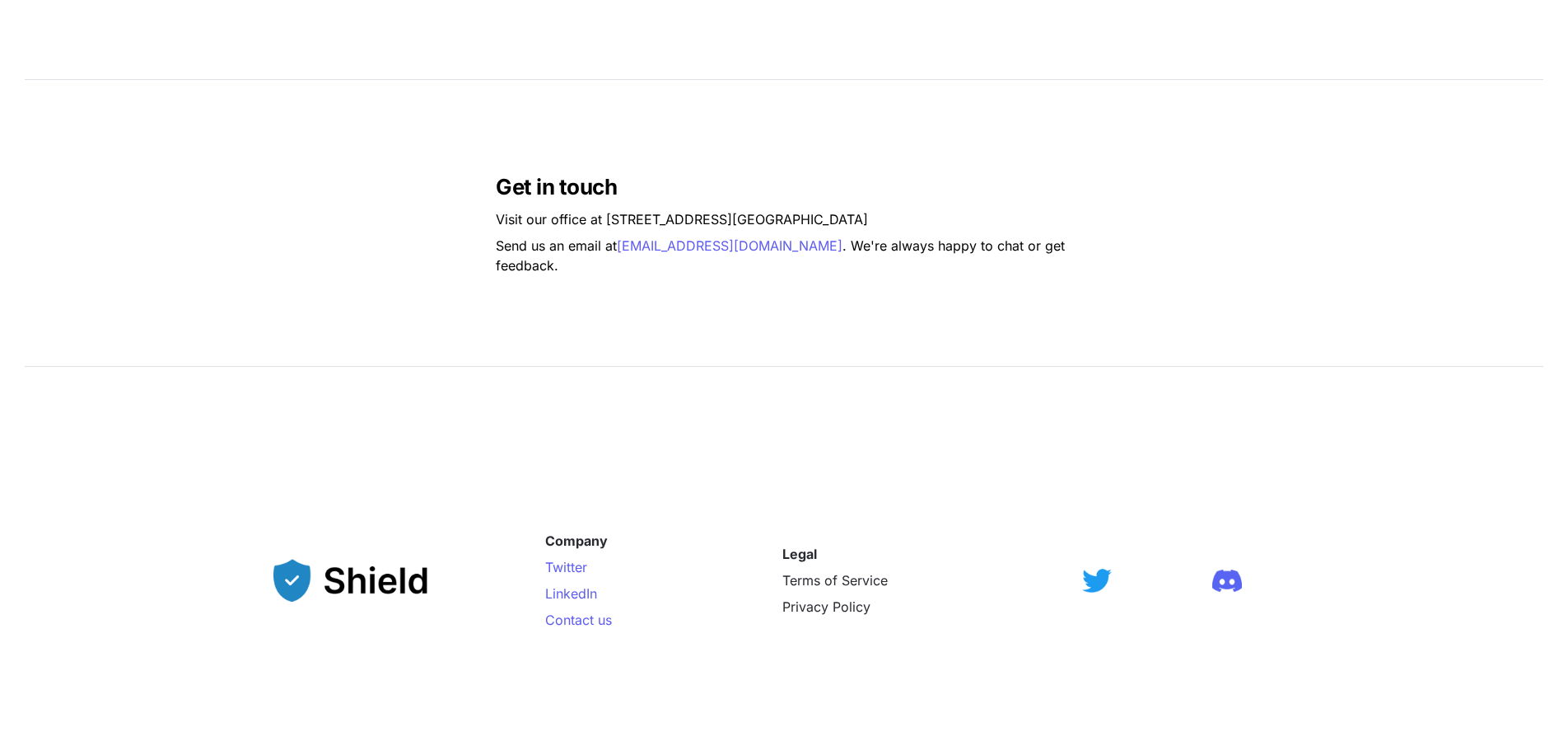
scroll to position [1236, 0]
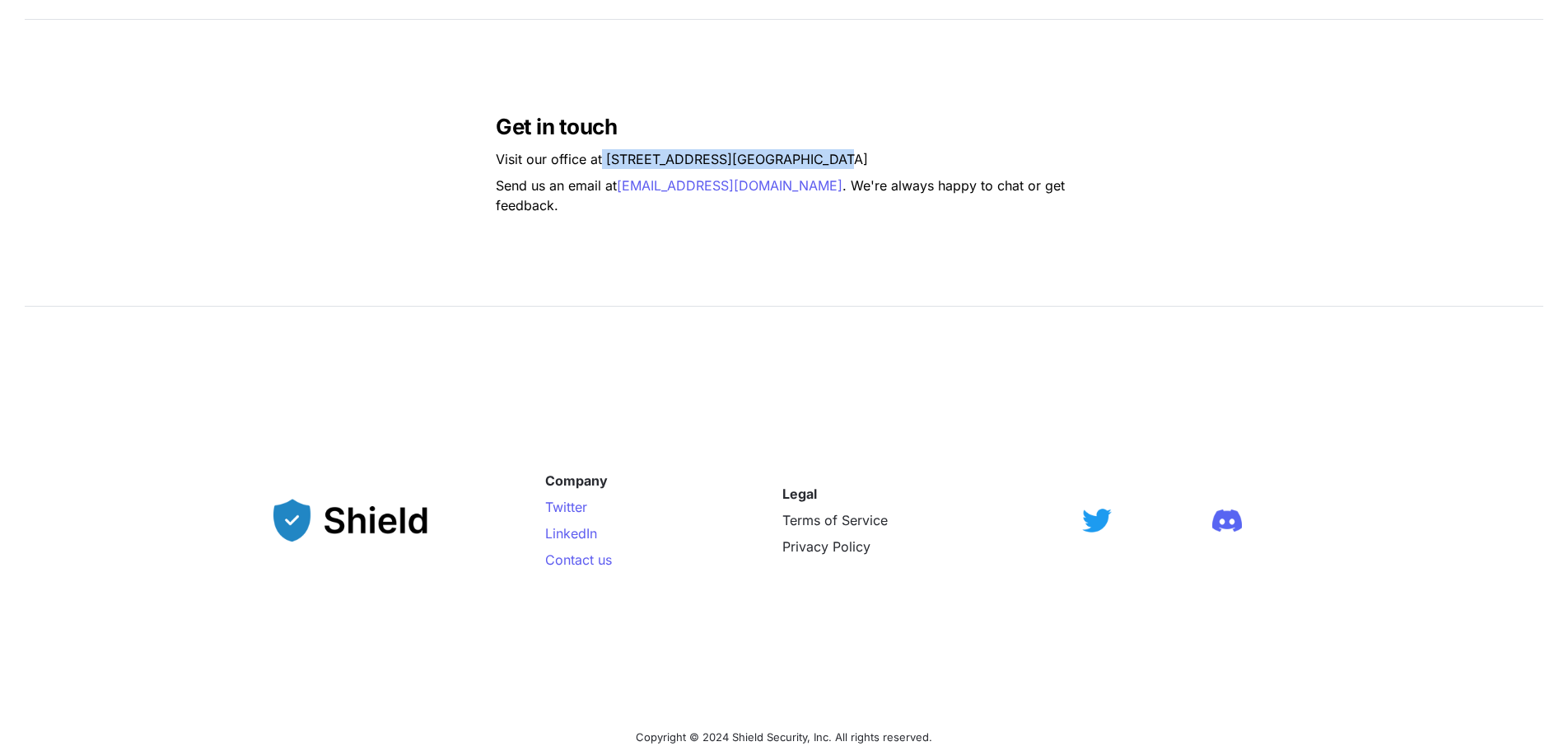
drag, startPoint x: 603, startPoint y: 162, endPoint x: 846, endPoint y: 167, distance: 243.1
click at [846, 167] on p "Visit our office at [STREET_ADDRESS]" at bounding box center [784, 159] width 577 height 26
drag, startPoint x: 570, startPoint y: 506, endPoint x: 578, endPoint y: 513, distance: 10.6
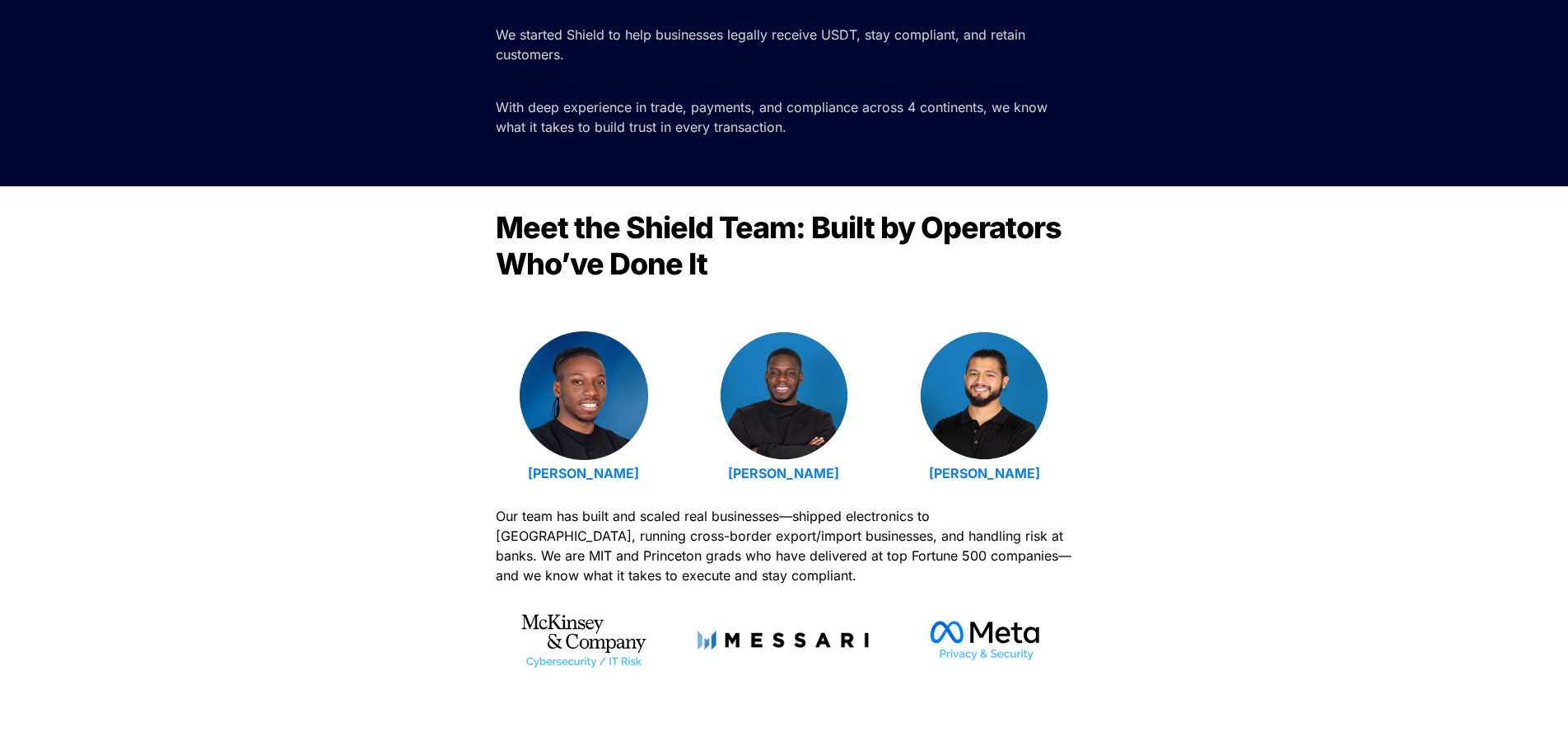
scroll to position [0, 0]
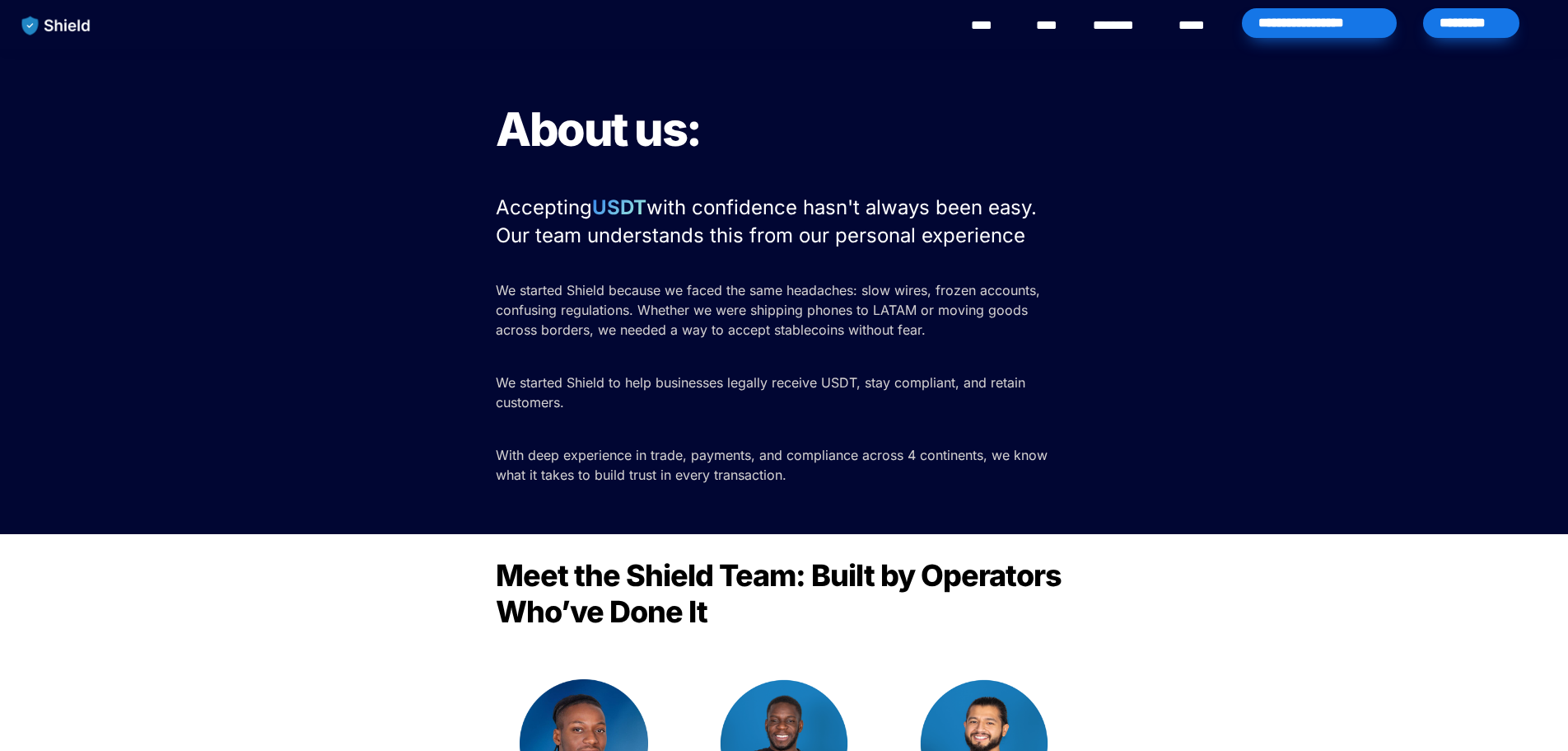
drag, startPoint x: 490, startPoint y: 626, endPoint x: 524, endPoint y: 219, distance: 408.4
